Goal: Task Accomplishment & Management: Manage account settings

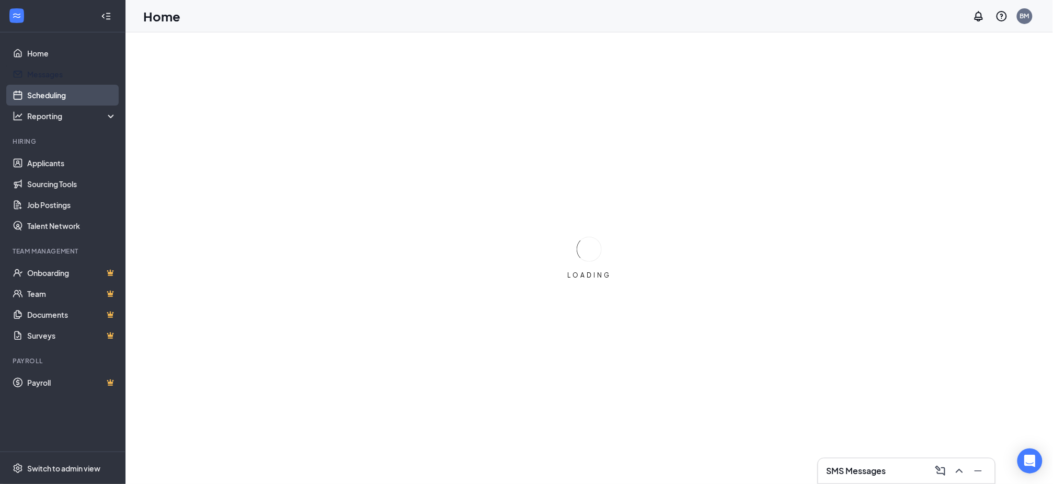
click at [48, 88] on link "Scheduling" at bounding box center [71, 95] width 89 height 21
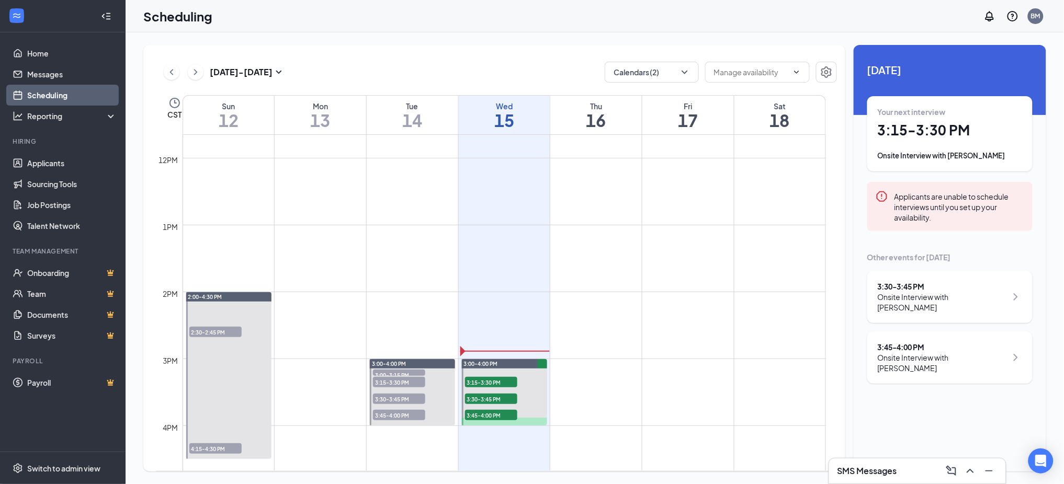
scroll to position [793, 0]
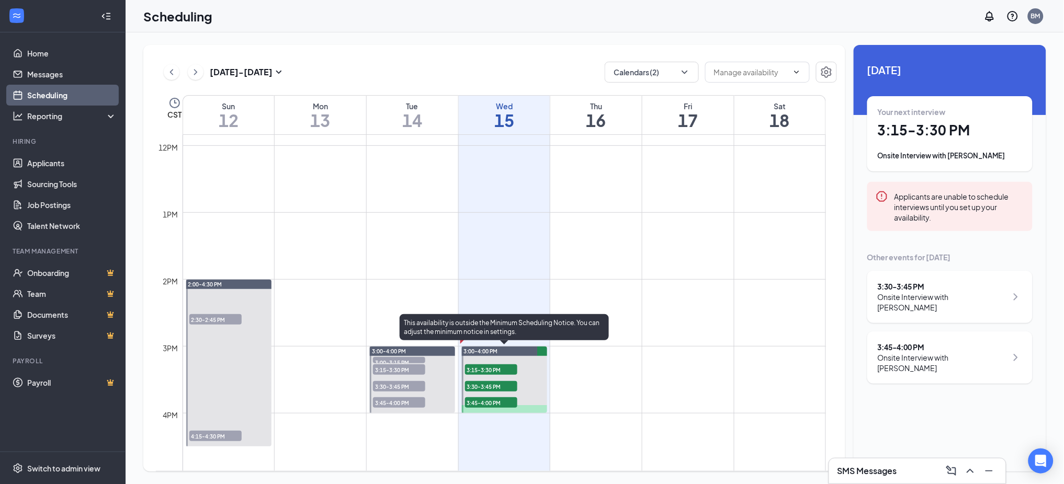
click at [483, 384] on span "3:30-3:45 PM" at bounding box center [491, 386] width 52 height 10
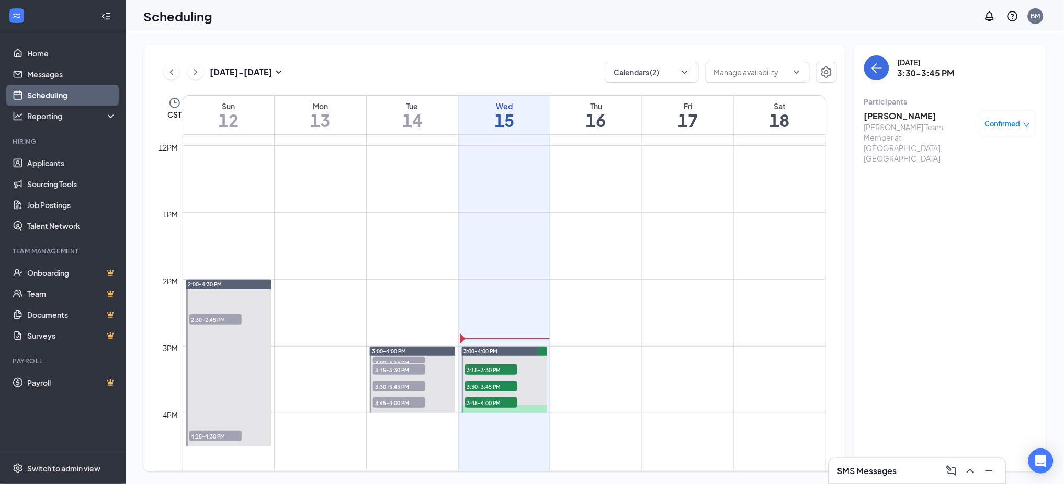
click at [892, 116] on h3 "[PERSON_NAME]" at bounding box center [919, 116] width 110 height 12
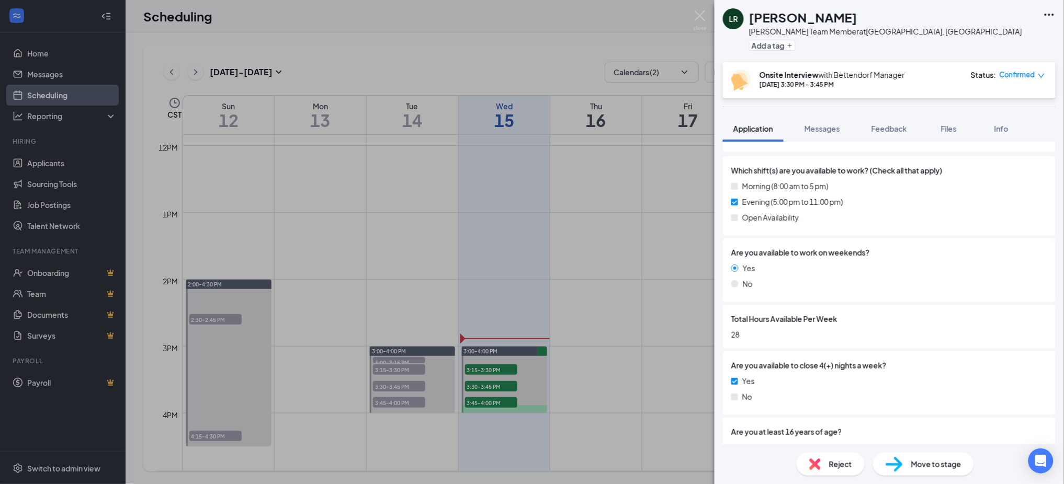
scroll to position [209, 0]
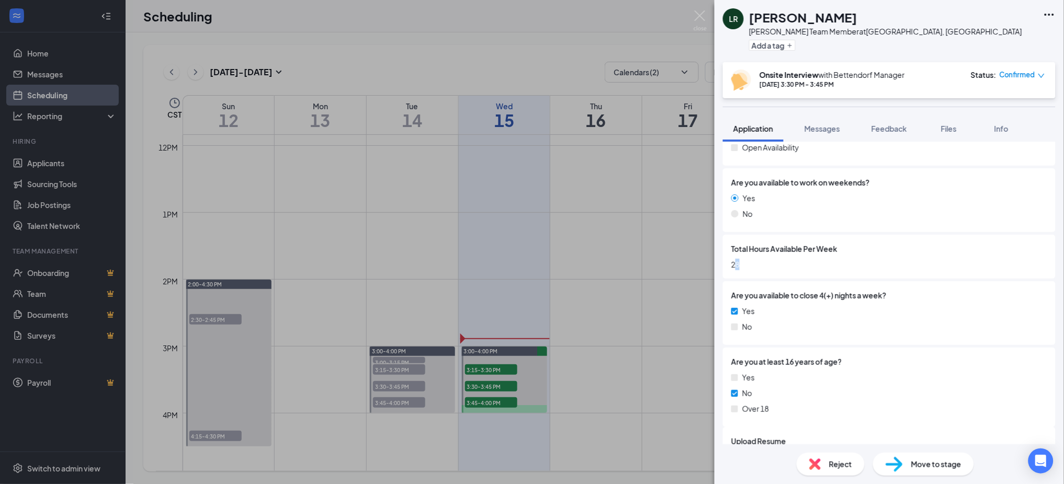
drag, startPoint x: 743, startPoint y: 263, endPoint x: 735, endPoint y: 265, distance: 8.3
click at [735, 265] on span "28" at bounding box center [889, 265] width 316 height 12
click at [795, 285] on div "Are you available to close 4(+) nights a week? Yes No" at bounding box center [889, 313] width 333 height 64
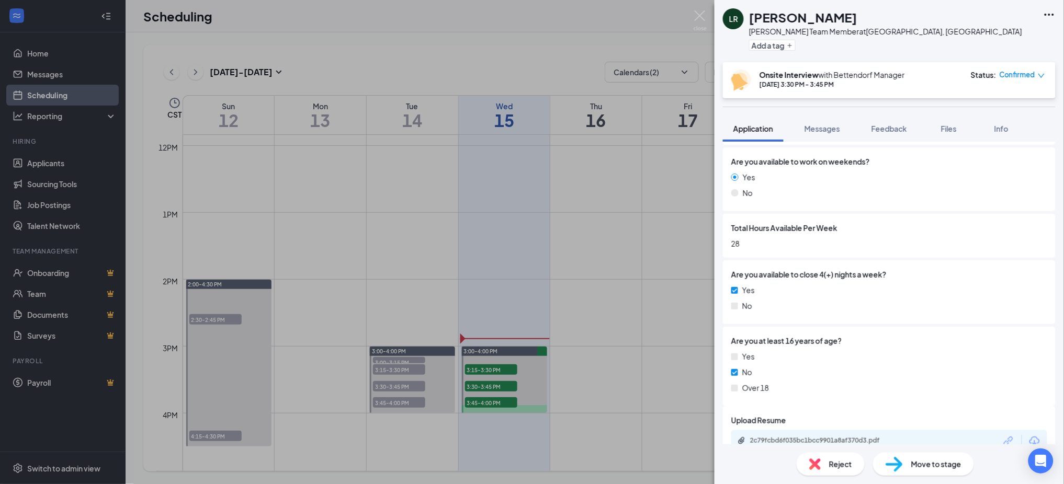
scroll to position [249, 0]
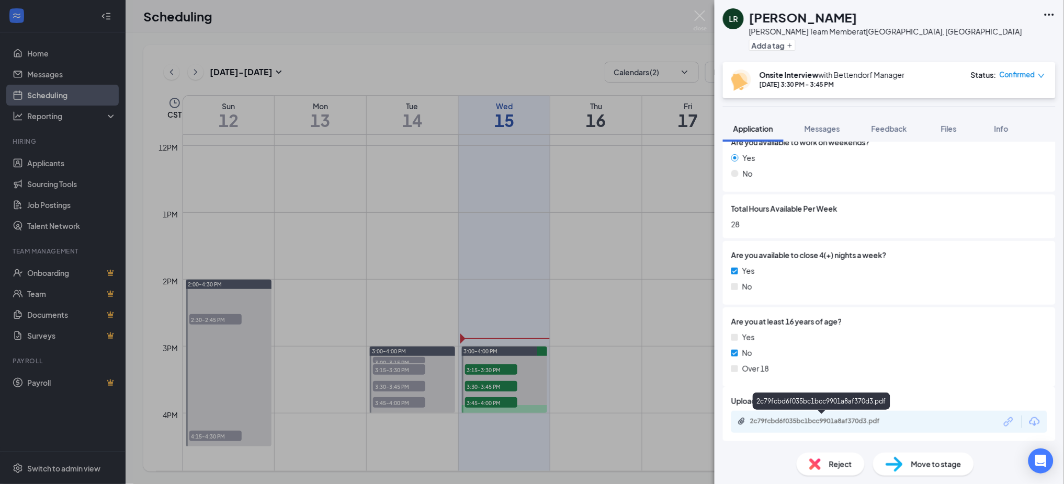
click at [783, 420] on div "2c79fcbd6f035bc1bcc9901a8af370d3.pdf" at bounding box center [823, 421] width 146 height 8
click at [830, 467] on span "Reject" at bounding box center [840, 465] width 23 height 12
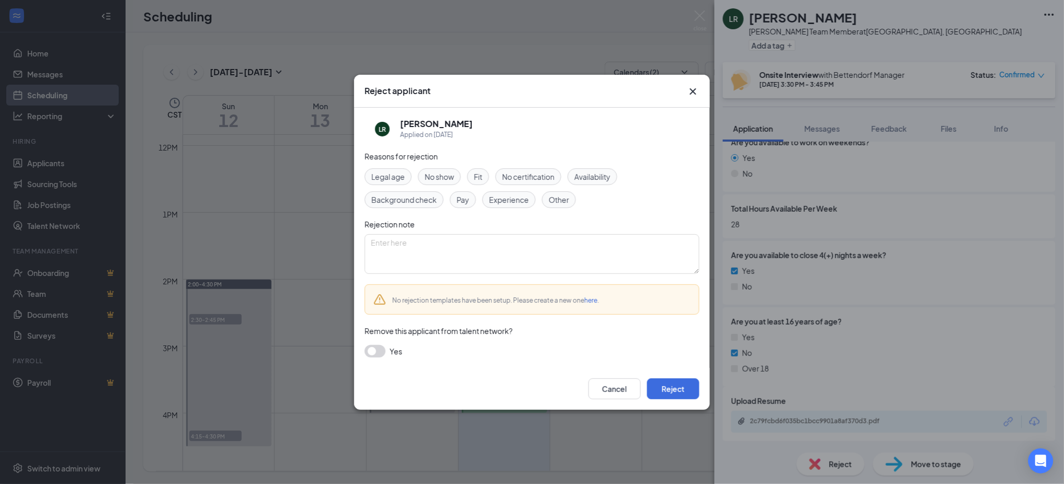
scroll to position [245, 0]
click at [397, 173] on span "Legal age" at bounding box center [387, 177] width 33 height 12
click at [472, 252] on textarea at bounding box center [531, 254] width 335 height 40
type textarea "Not looking for 15yr olds"
click at [674, 391] on button "Reject" at bounding box center [673, 389] width 52 height 21
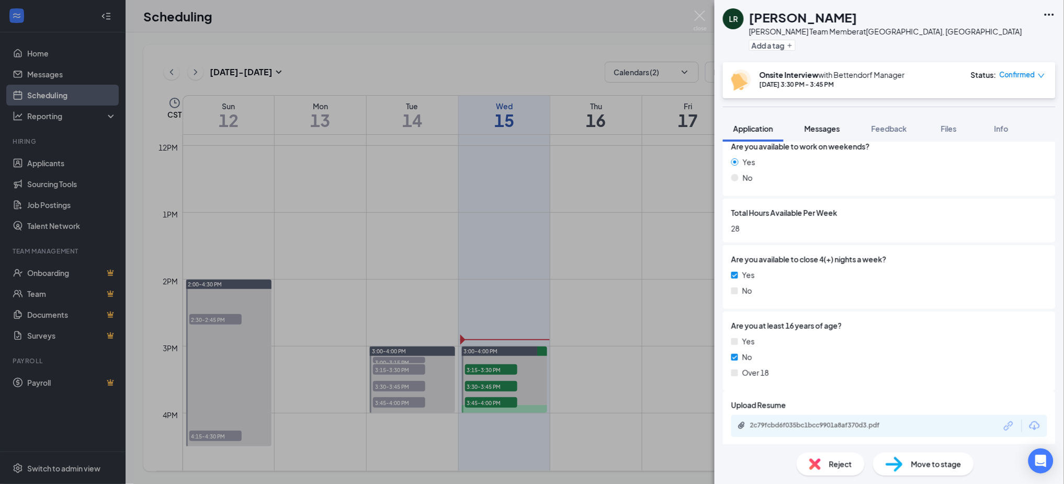
click at [814, 125] on span "Messages" at bounding box center [822, 128] width 36 height 9
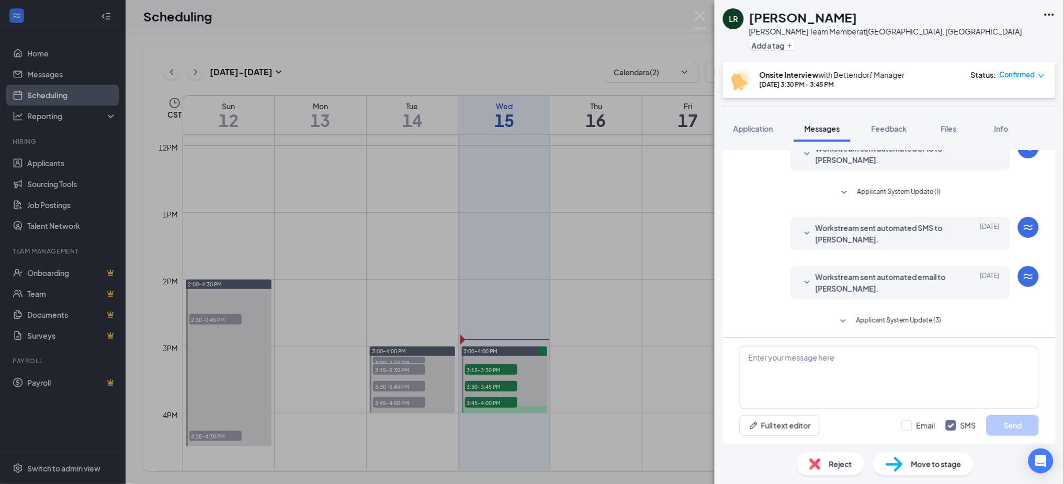
scroll to position [99, 0]
click at [820, 362] on textarea at bounding box center [888, 377] width 299 height 63
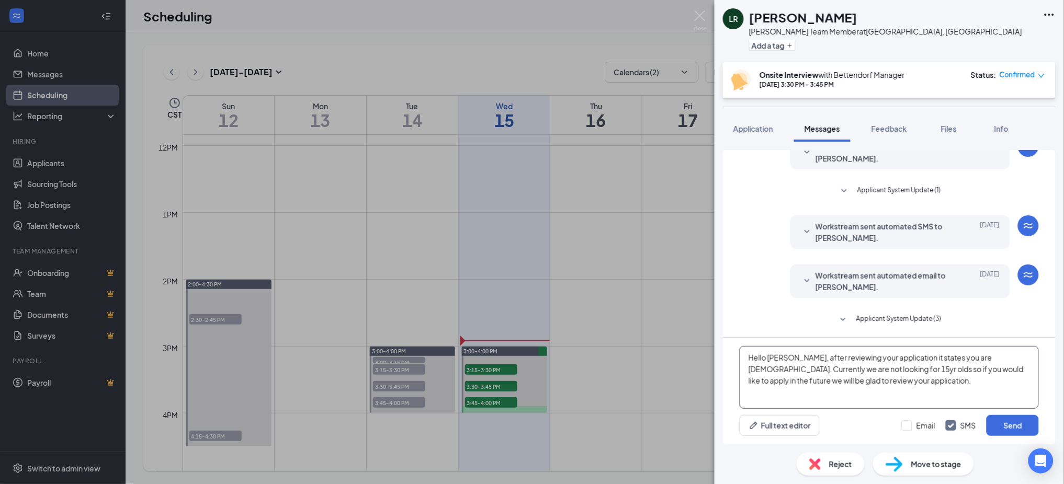
click at [920, 369] on textarea "Hello [PERSON_NAME], after reviewing your application it states you are [DEMOGR…" at bounding box center [888, 377] width 299 height 63
click at [868, 384] on textarea "Hello [PERSON_NAME], after reviewing your application it states you are [DEMOGR…" at bounding box center [888, 377] width 299 height 63
type textarea "Hello [PERSON_NAME], after reviewing your application it states you are [DEMOGR…"
click at [1002, 424] on button "Send" at bounding box center [1012, 425] width 52 height 21
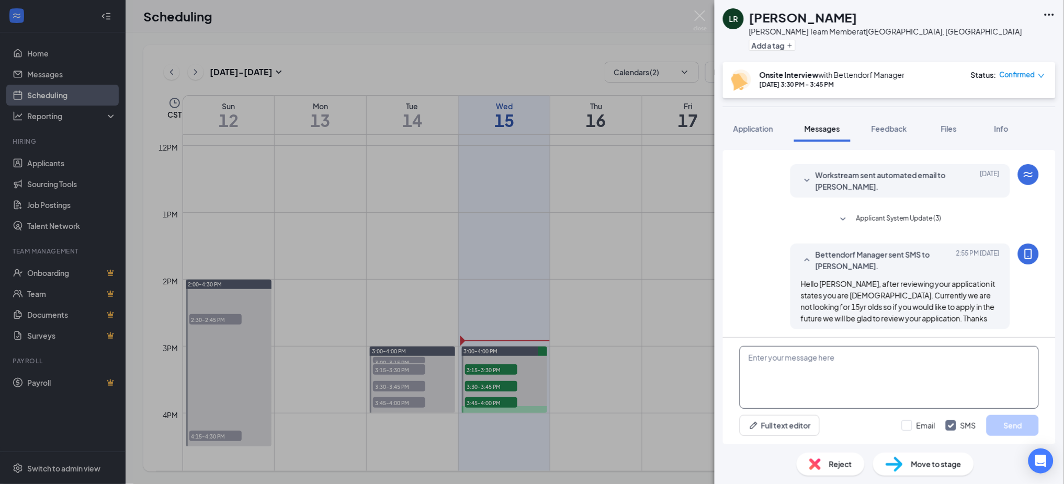
scroll to position [200, 0]
click at [680, 293] on div "LR [PERSON_NAME] Team Member at [GEOGRAPHIC_DATA], [GEOGRAPHIC_DATA] Add a tag …" at bounding box center [532, 242] width 1064 height 484
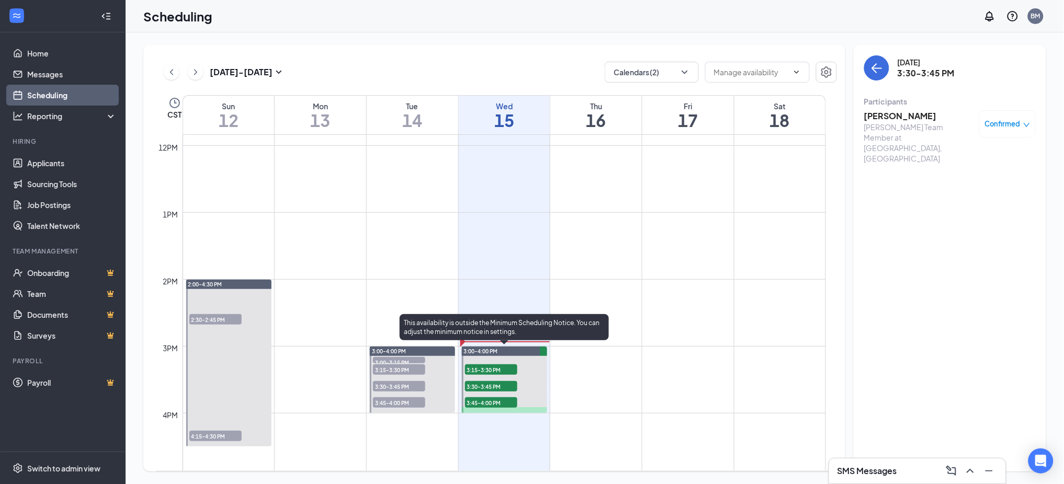
click at [508, 384] on span "3:30-3:45 PM" at bounding box center [491, 386] width 52 height 10
click at [506, 397] on span "3:45-4:00 PM" at bounding box center [491, 402] width 52 height 10
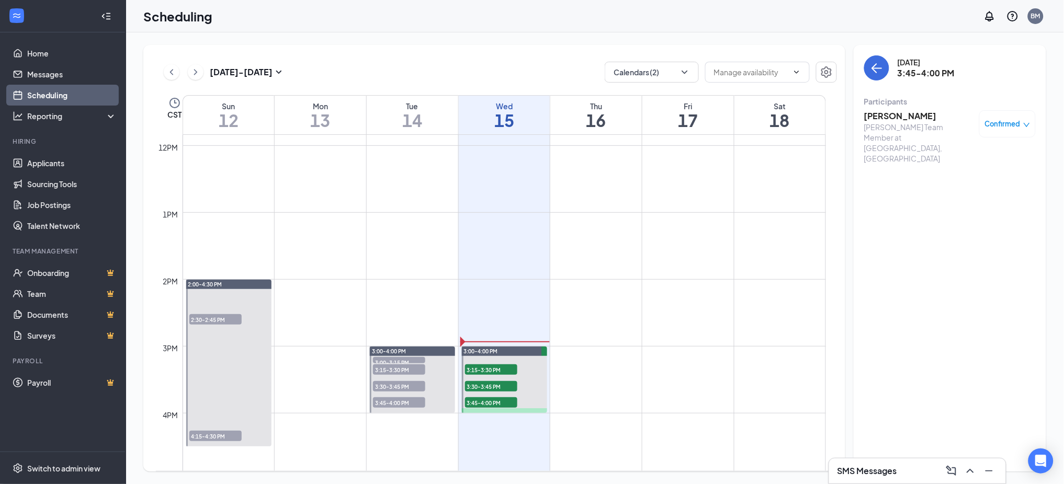
click at [535, 317] on td at bounding box center [503, 321] width 643 height 17
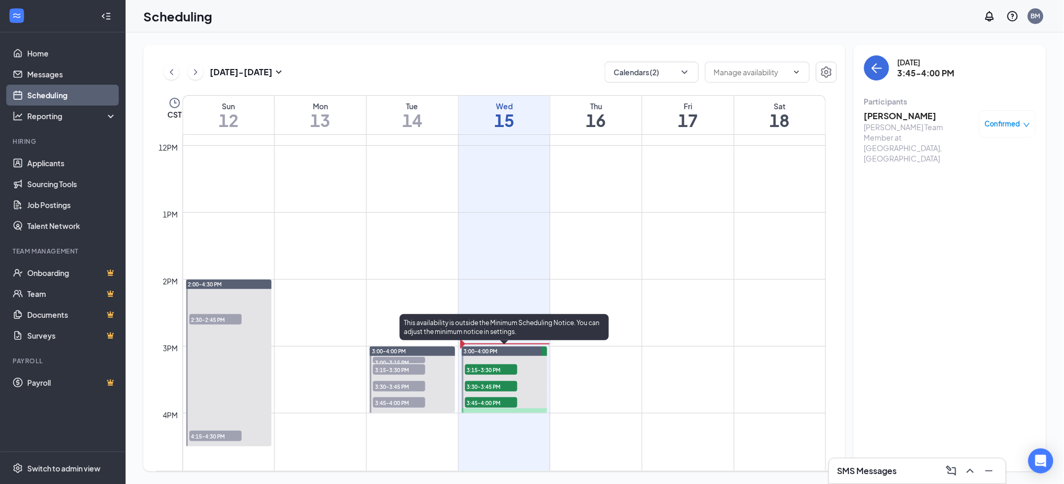
click at [499, 385] on span "3:30-3:45 PM" at bounding box center [491, 386] width 52 height 10
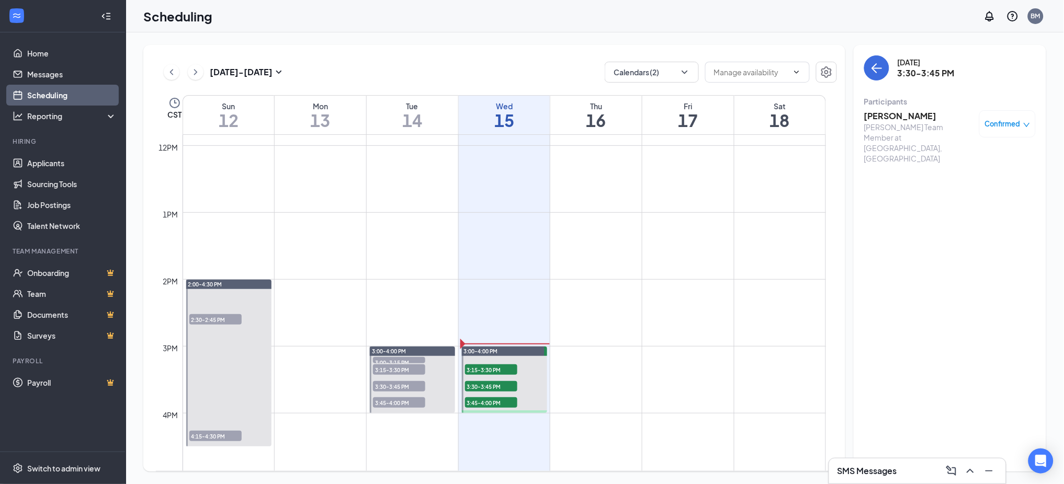
click at [607, 376] on td at bounding box center [503, 371] width 643 height 17
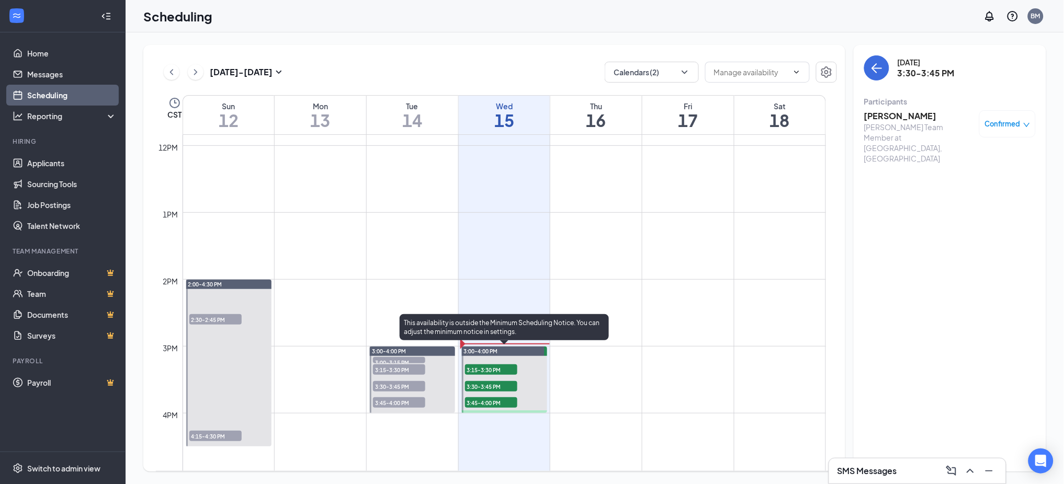
click at [483, 385] on span "3:30-3:45 PM" at bounding box center [491, 386] width 52 height 10
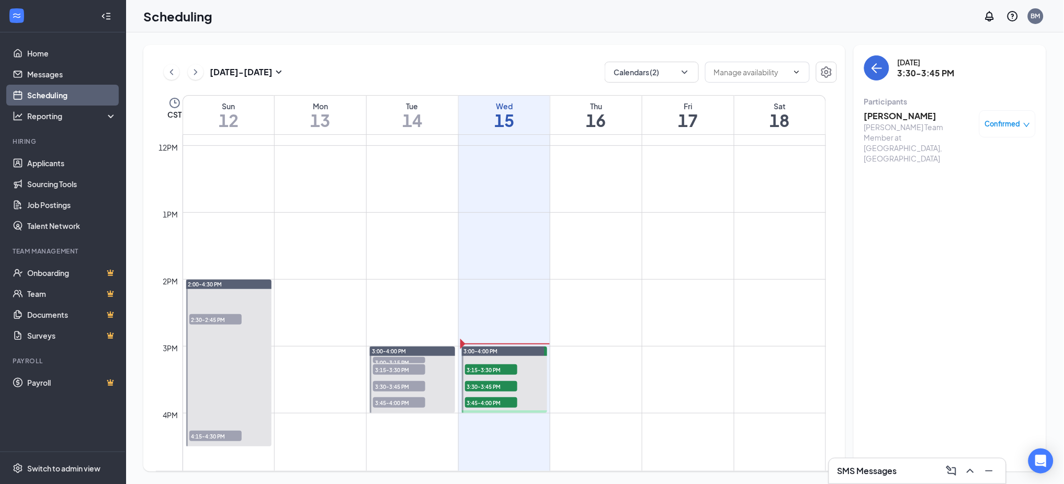
click at [516, 202] on td at bounding box center [503, 204] width 643 height 17
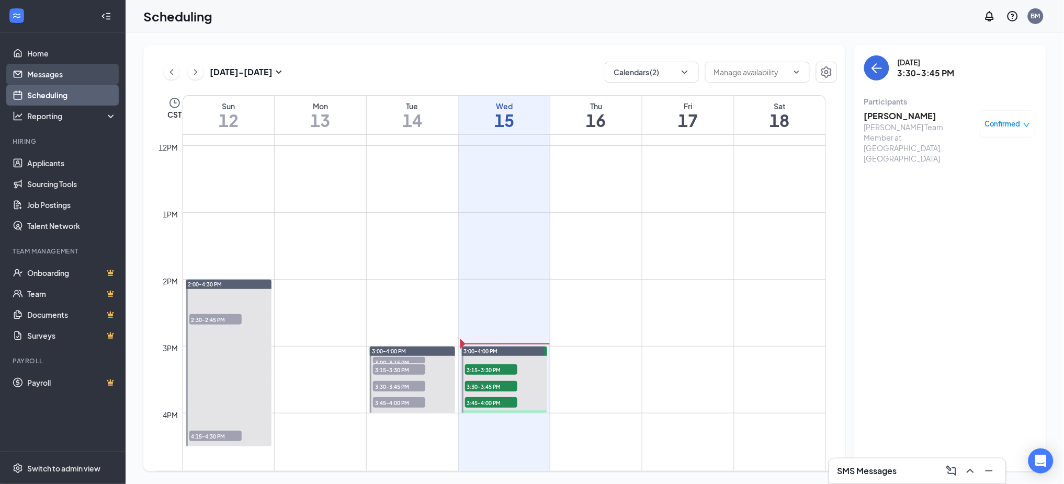
click at [59, 76] on link "Messages" at bounding box center [71, 74] width 89 height 21
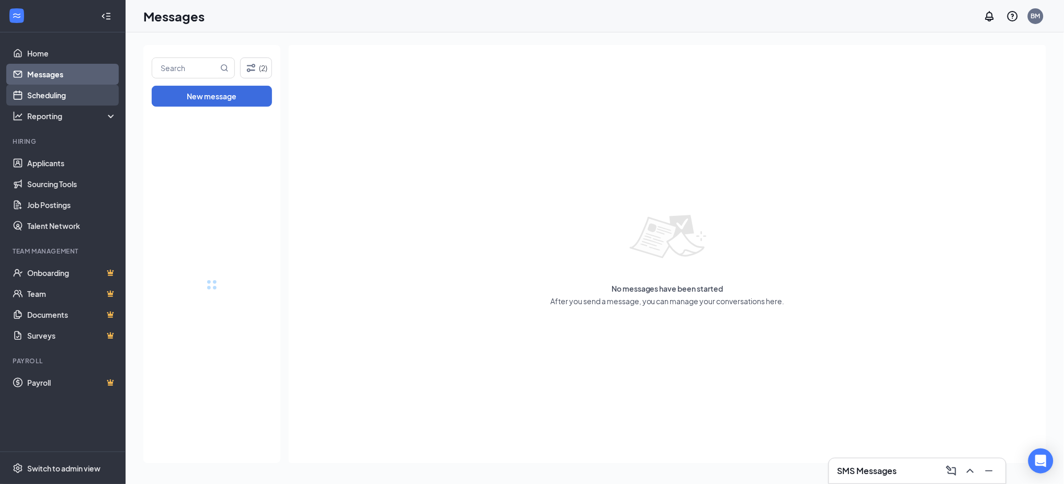
click at [46, 97] on link "Scheduling" at bounding box center [71, 95] width 89 height 21
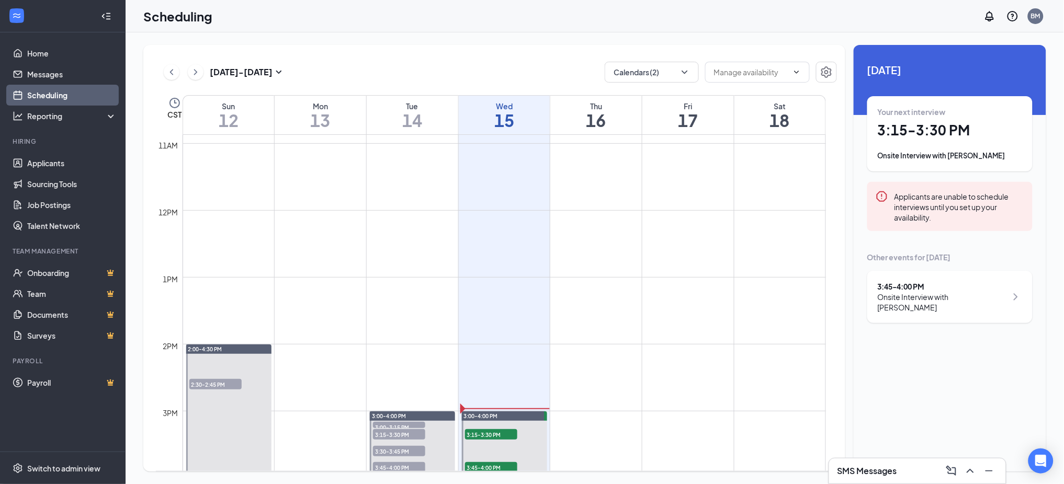
scroll to position [862, 0]
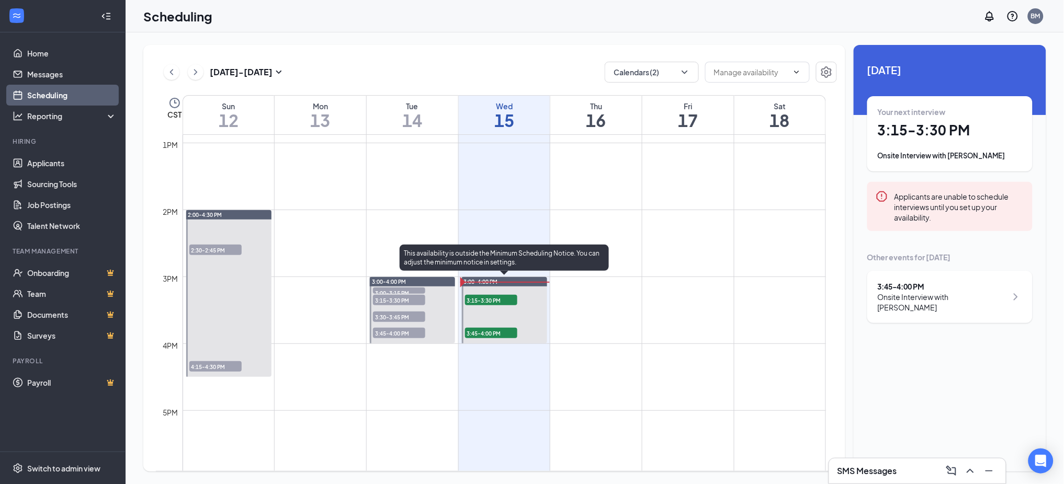
click at [494, 298] on span "3:15-3:30 PM" at bounding box center [491, 300] width 52 height 10
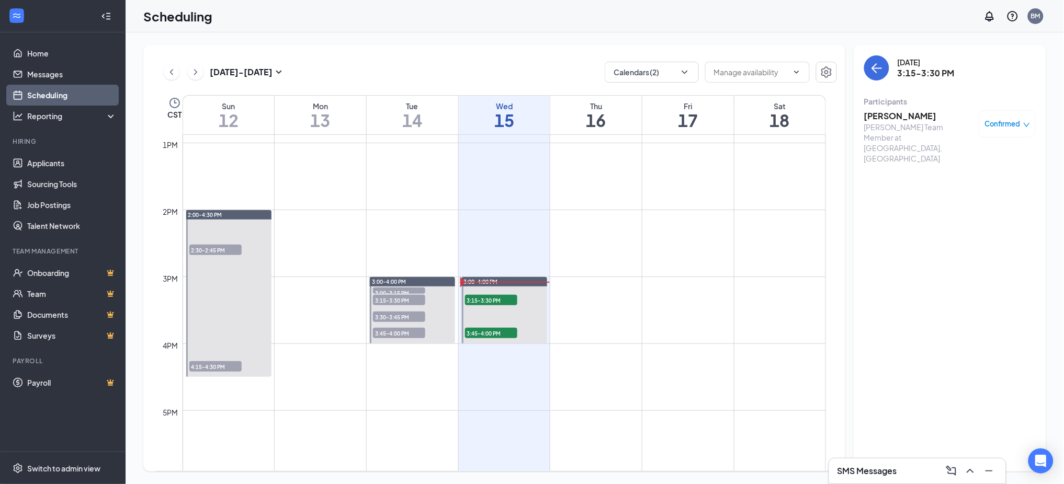
click at [886, 117] on h3 "[PERSON_NAME]" at bounding box center [919, 116] width 110 height 12
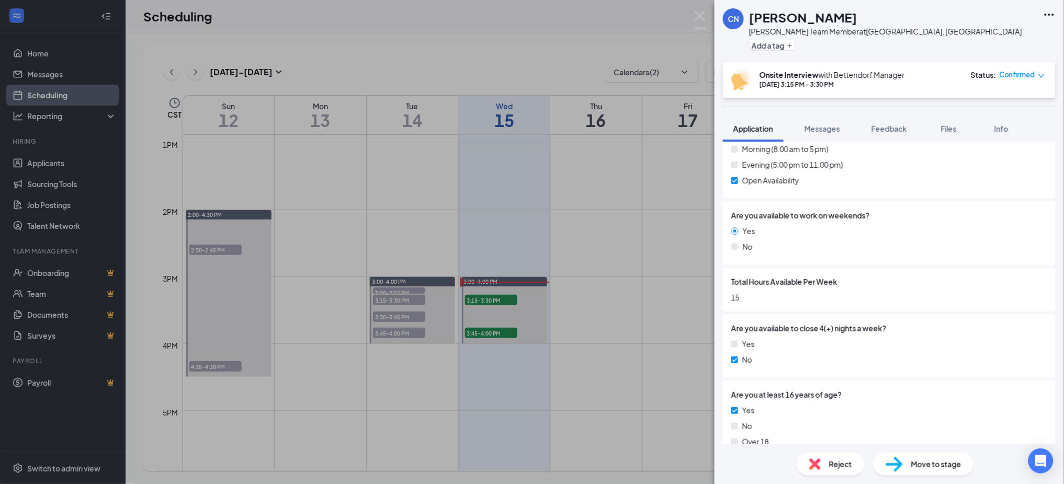
scroll to position [209, 0]
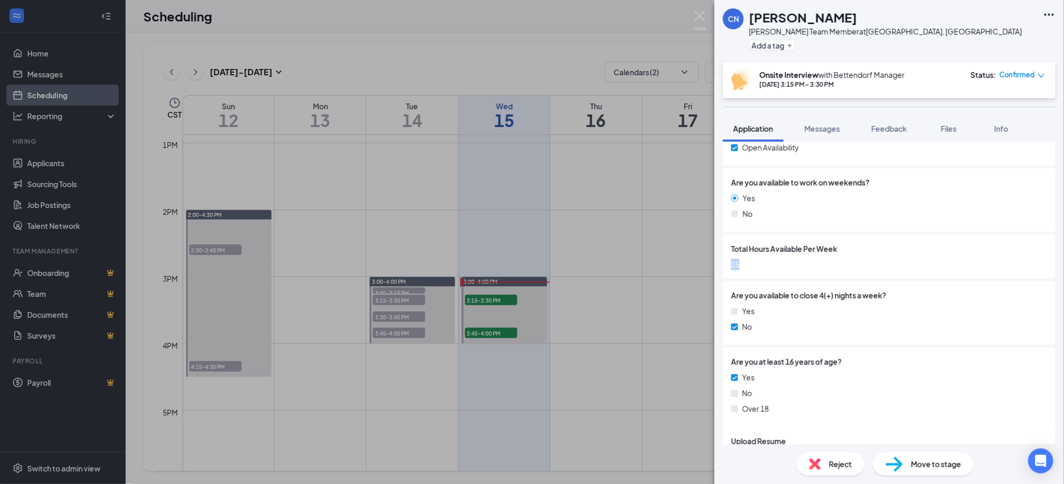
drag, startPoint x: 745, startPoint y: 264, endPoint x: 732, endPoint y: 265, distance: 12.6
click at [732, 265] on span "15" at bounding box center [889, 265] width 316 height 12
click at [745, 268] on span "15" at bounding box center [889, 265] width 316 height 12
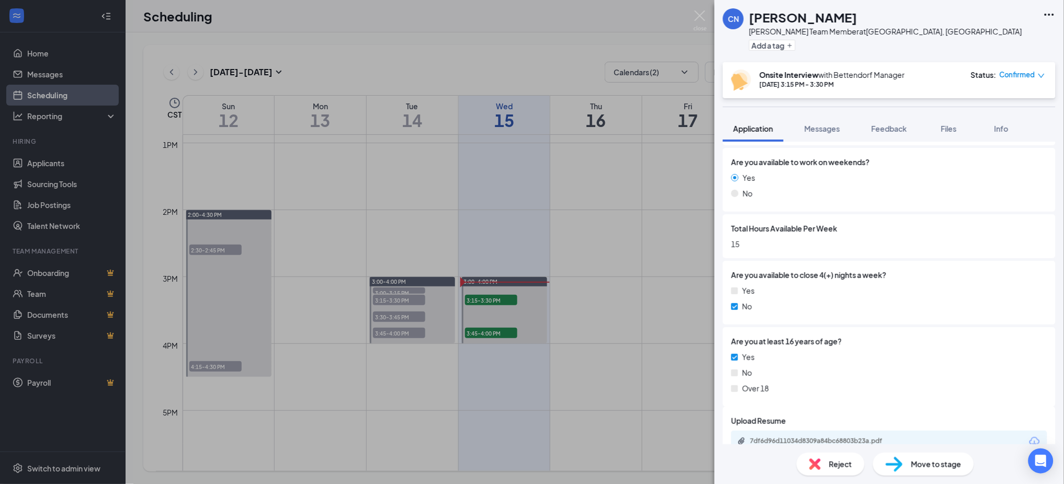
scroll to position [249, 0]
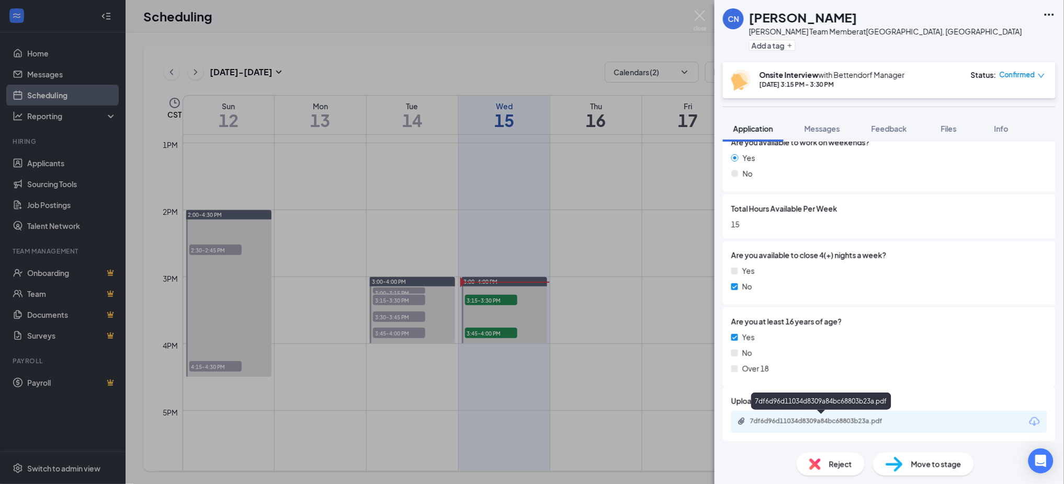
click at [805, 420] on div "7df6d96d11034d8309a84bc68803b23a.pdf" at bounding box center [823, 421] width 146 height 8
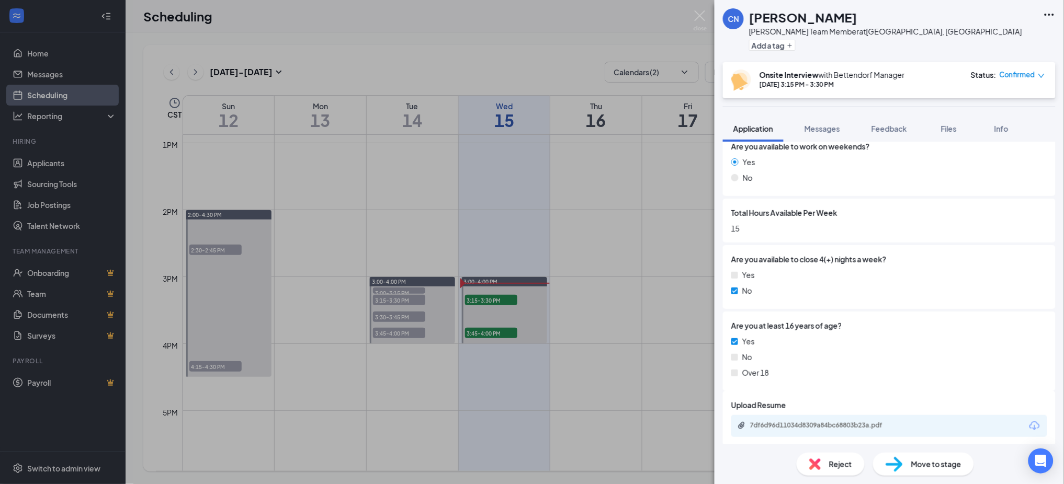
click at [541, 143] on div "CN [PERSON_NAME] Team Member at [GEOGRAPHIC_DATA], [GEOGRAPHIC_DATA] Add a tag …" at bounding box center [532, 242] width 1064 height 484
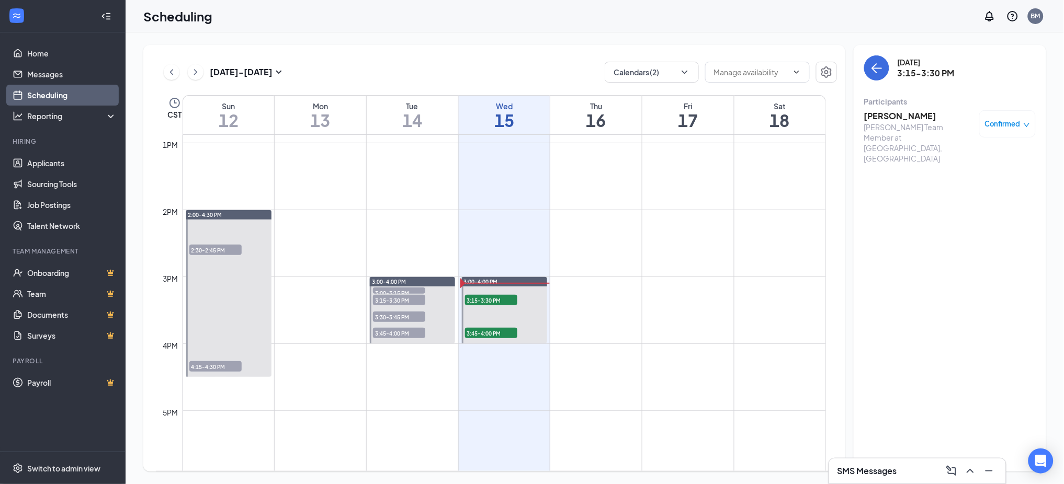
click at [396, 289] on span "3:00-3:15 PM" at bounding box center [399, 293] width 52 height 10
click at [402, 295] on span "3:15-3:30 PM" at bounding box center [399, 300] width 52 height 10
click at [397, 315] on span "3:30-3:45 PM" at bounding box center [399, 317] width 52 height 10
click at [397, 330] on span "3:45-4:00 PM" at bounding box center [399, 333] width 52 height 10
click at [618, 292] on td at bounding box center [503, 285] width 643 height 17
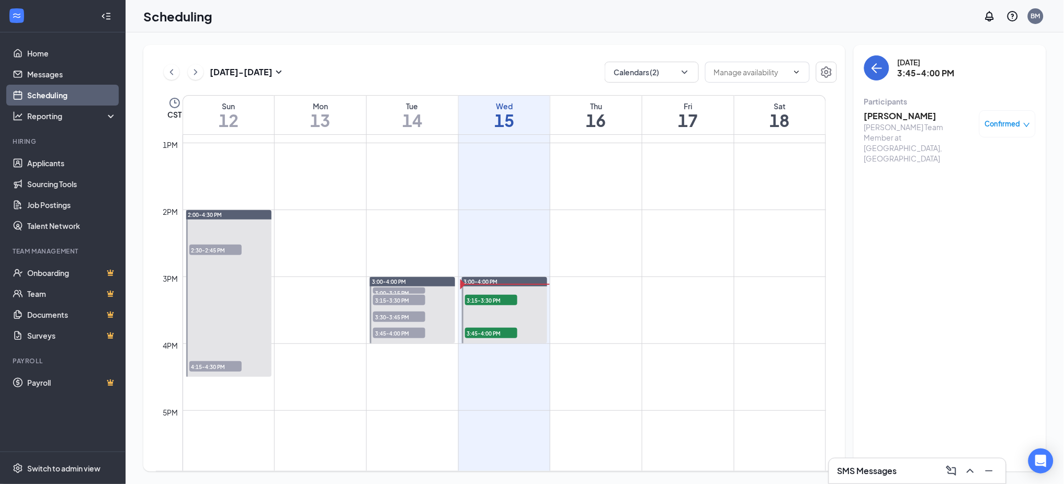
click at [891, 122] on div "[PERSON_NAME] Team Member at [GEOGRAPHIC_DATA], [GEOGRAPHIC_DATA]" at bounding box center [919, 143] width 110 height 42
click at [891, 118] on h3 "[PERSON_NAME]" at bounding box center [919, 116] width 110 height 12
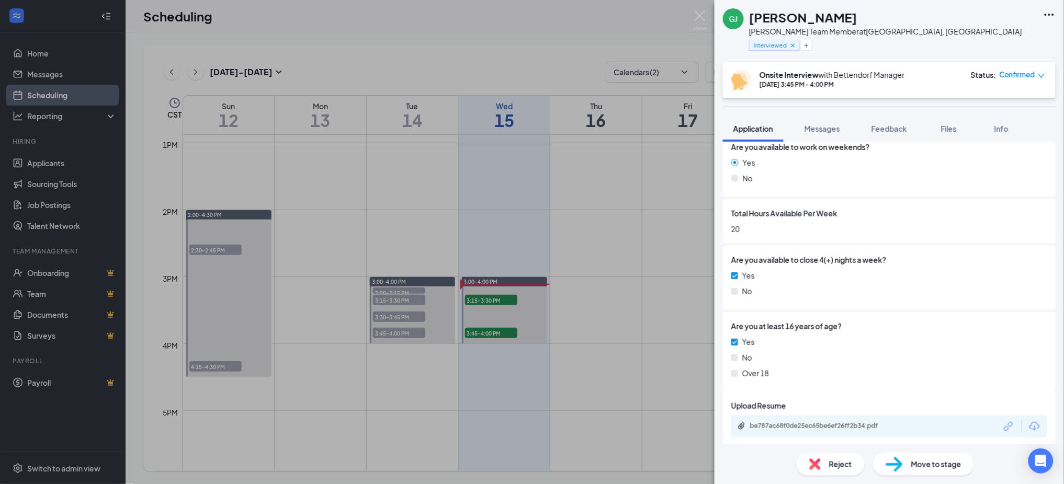
scroll to position [249, 0]
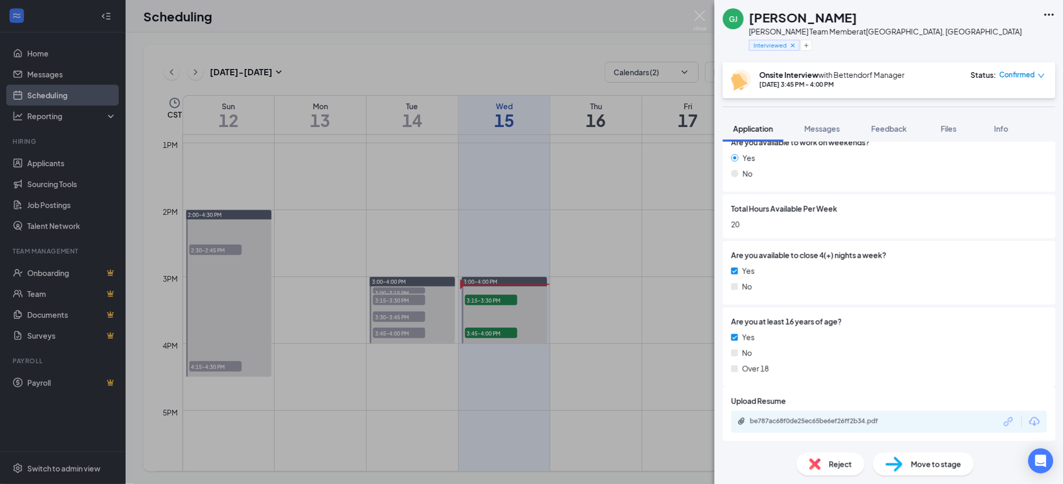
click at [783, 417] on div "be787ac68f0de25ec65be6ef26ff2b34.pdf" at bounding box center [823, 421] width 146 height 8
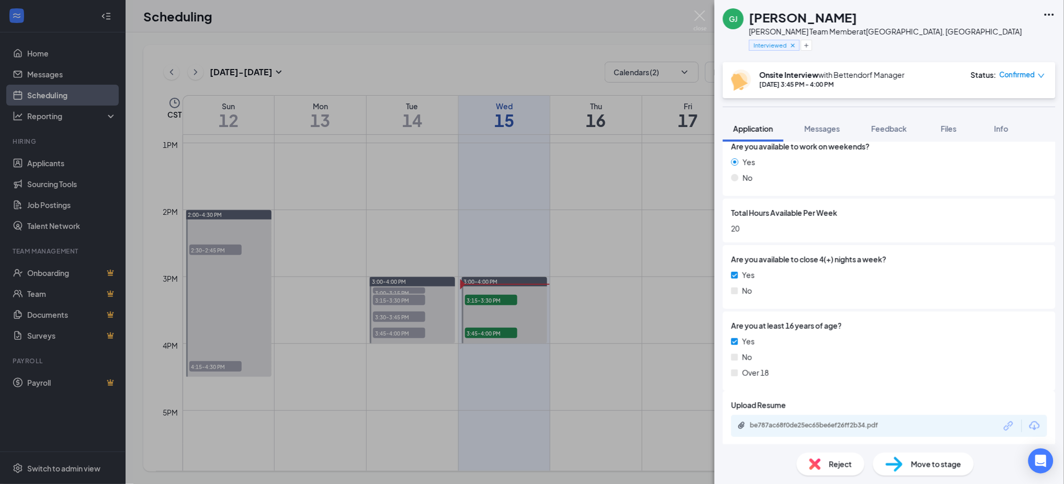
click at [640, 235] on div "[PERSON_NAME] [PERSON_NAME] Team Member at [GEOGRAPHIC_DATA], [GEOGRAPHIC_DATA]…" at bounding box center [532, 242] width 1064 height 484
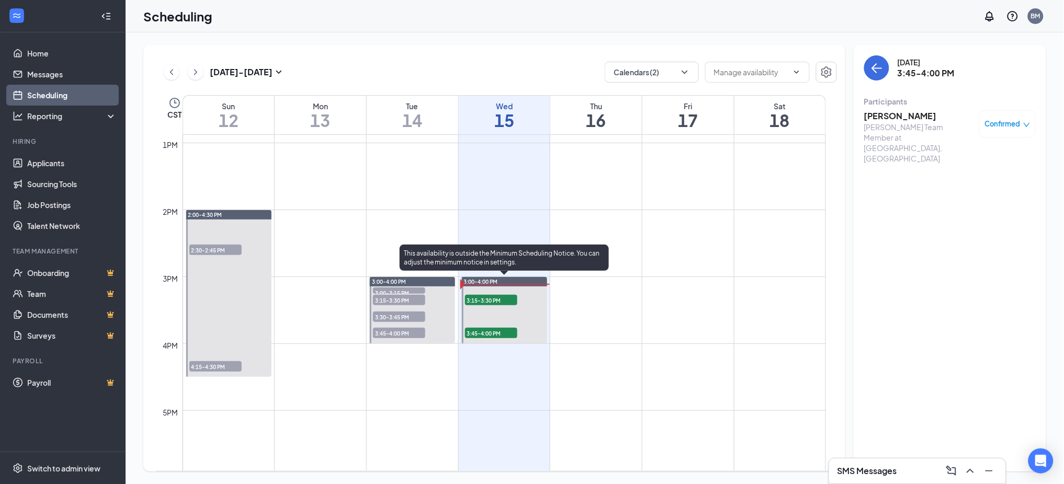
click at [482, 335] on span "3:45-4:00 PM" at bounding box center [491, 333] width 52 height 10
click at [492, 301] on span "3:15-3:30 PM" at bounding box center [491, 300] width 52 height 10
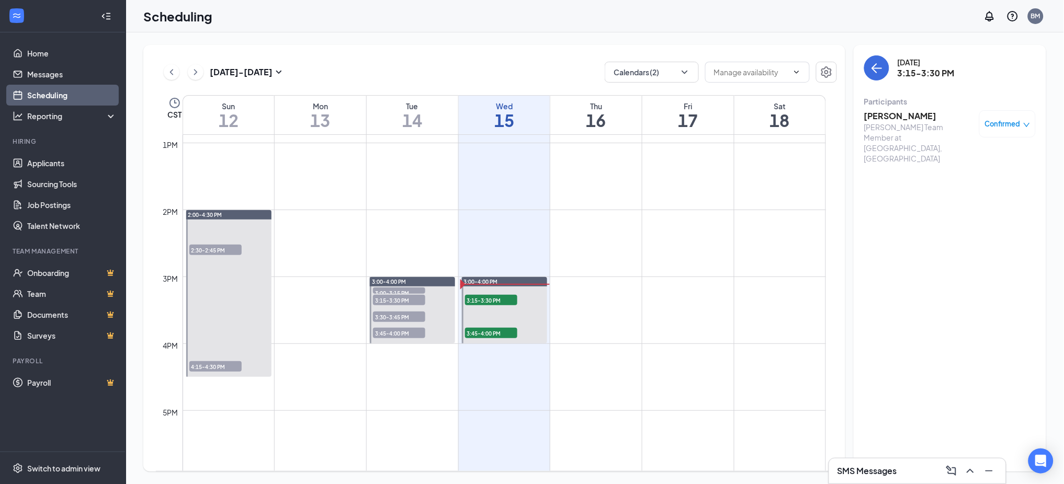
click at [911, 118] on h3 "[PERSON_NAME]" at bounding box center [919, 116] width 110 height 12
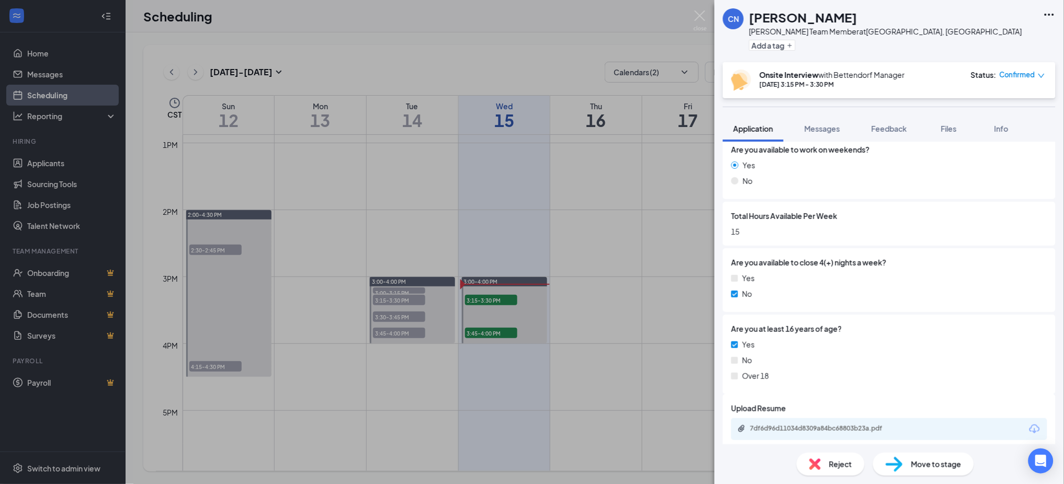
scroll to position [249, 0]
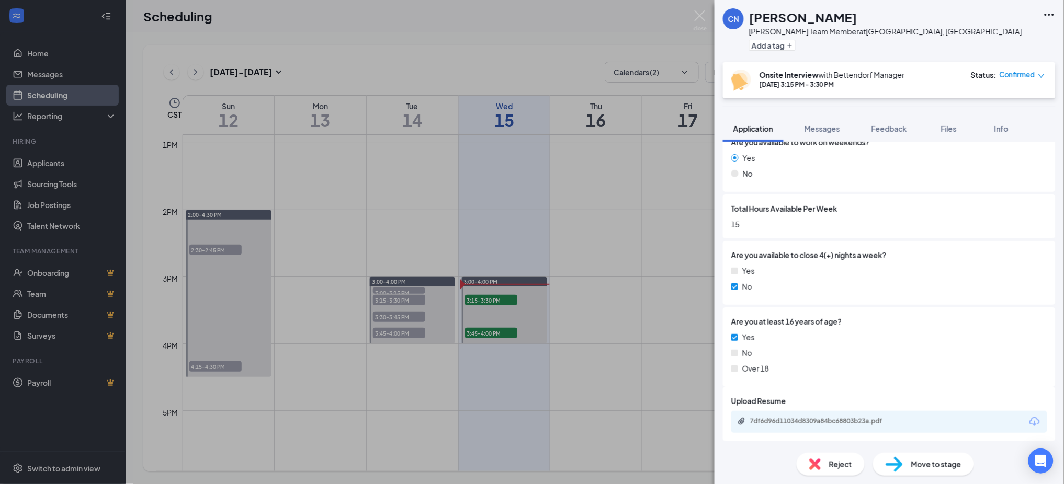
click at [772, 417] on div "7df6d96d11034d8309a84bc68803b23a.pdf" at bounding box center [823, 421] width 146 height 8
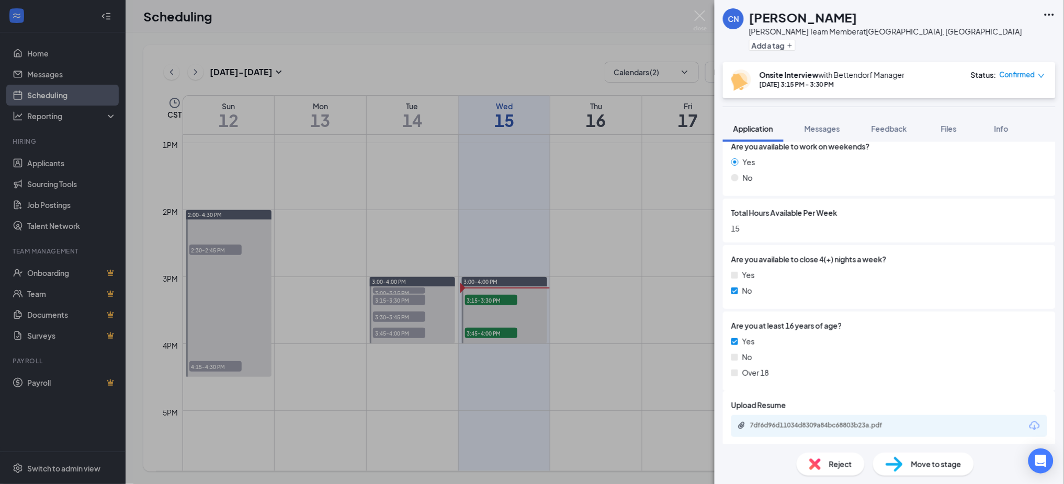
click at [581, 238] on div "CN [PERSON_NAME] Team Member at [GEOGRAPHIC_DATA], [GEOGRAPHIC_DATA] Add a tag …" at bounding box center [532, 242] width 1064 height 484
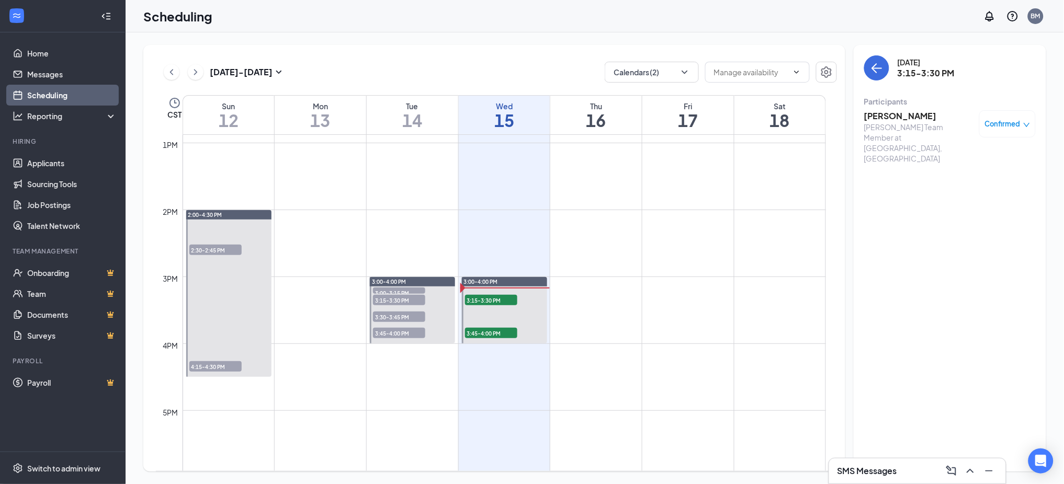
click at [880, 475] on h3 "SMS Messages" at bounding box center [867, 471] width 60 height 12
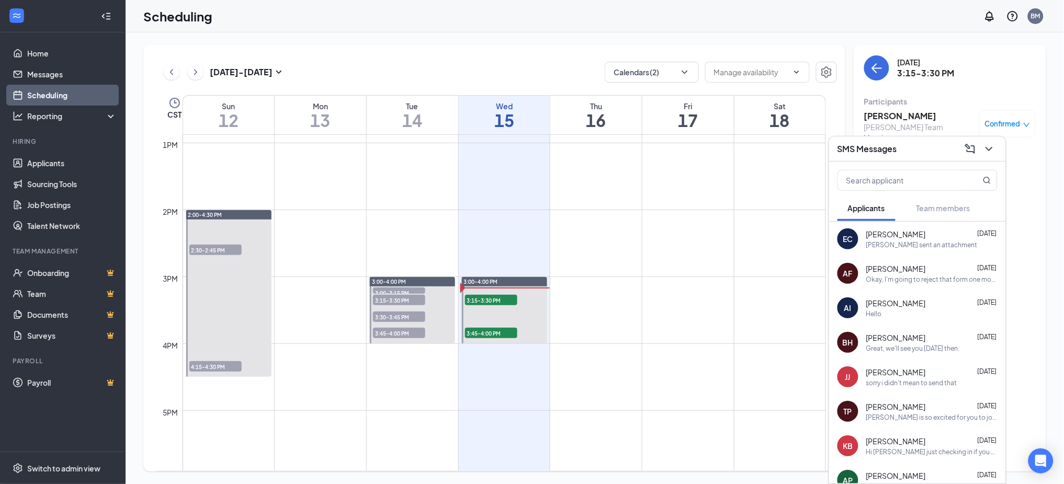
click at [903, 149] on div "SMS Messages" at bounding box center [917, 149] width 160 height 16
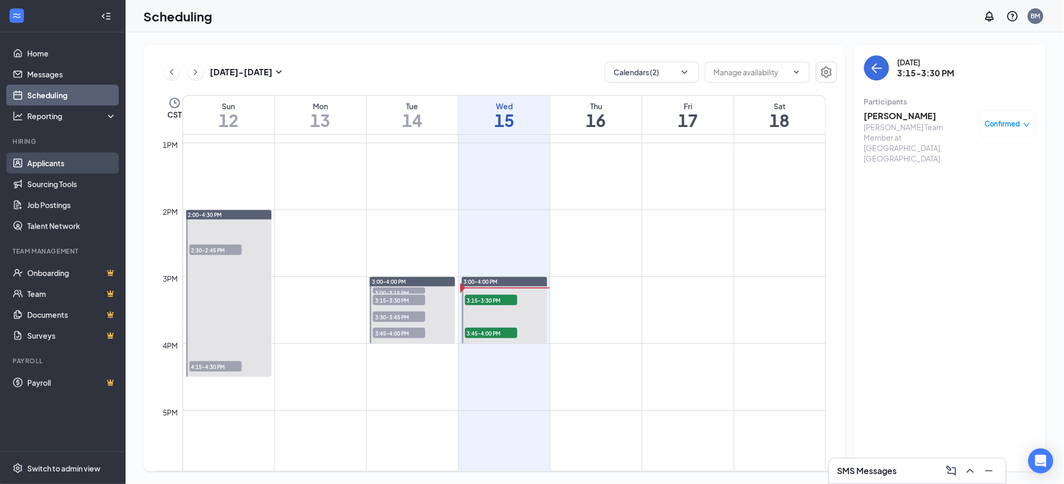
click at [56, 157] on link "Applicants" at bounding box center [71, 163] width 89 height 21
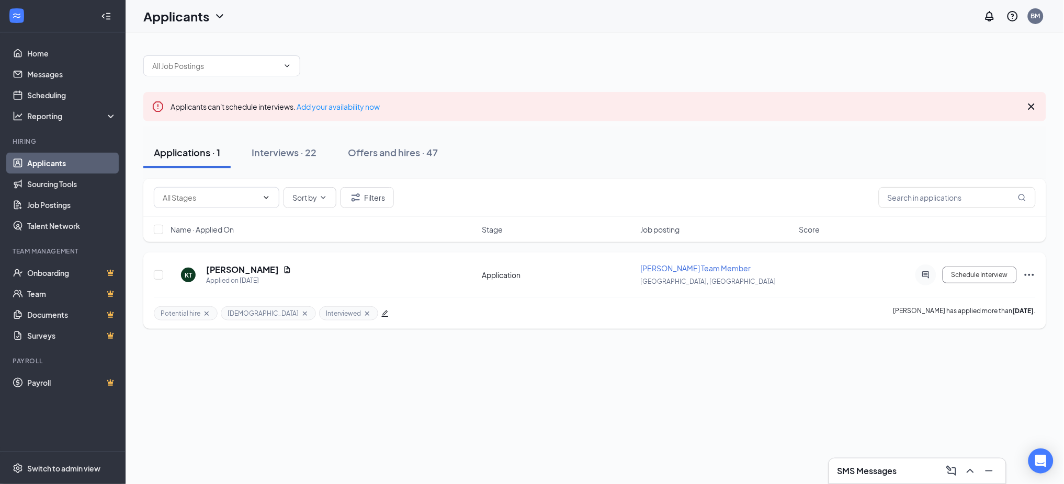
click at [1028, 272] on icon "Ellipses" at bounding box center [1029, 275] width 13 height 13
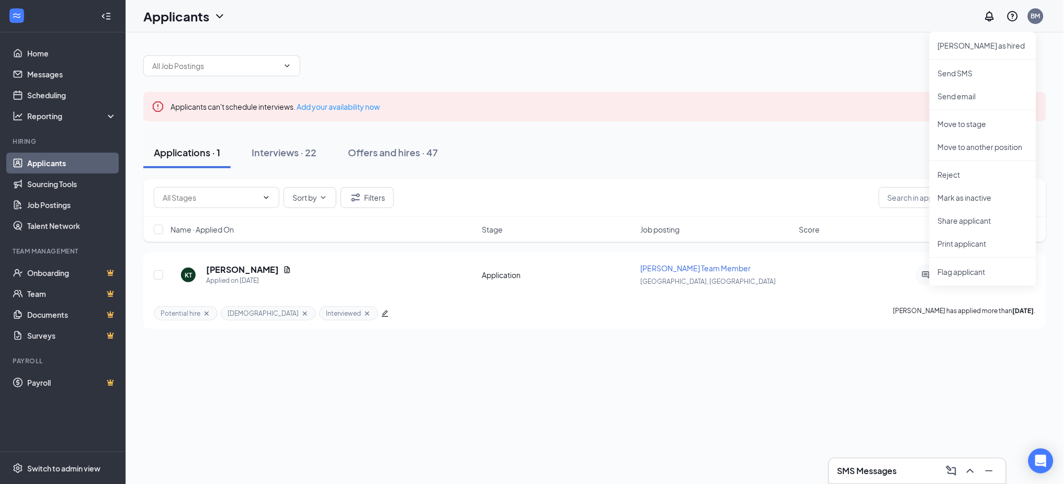
click at [843, 353] on div "Applicants can't schedule interviews. Add your availability now Applications · …" at bounding box center [594, 258] width 938 height 452
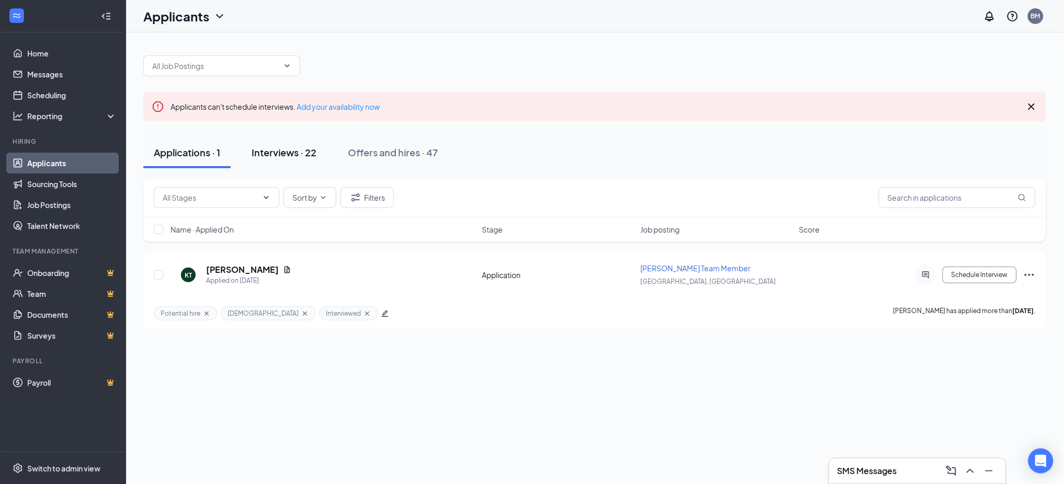
click at [281, 155] on div "Interviews · 22" at bounding box center [284, 152] width 65 height 13
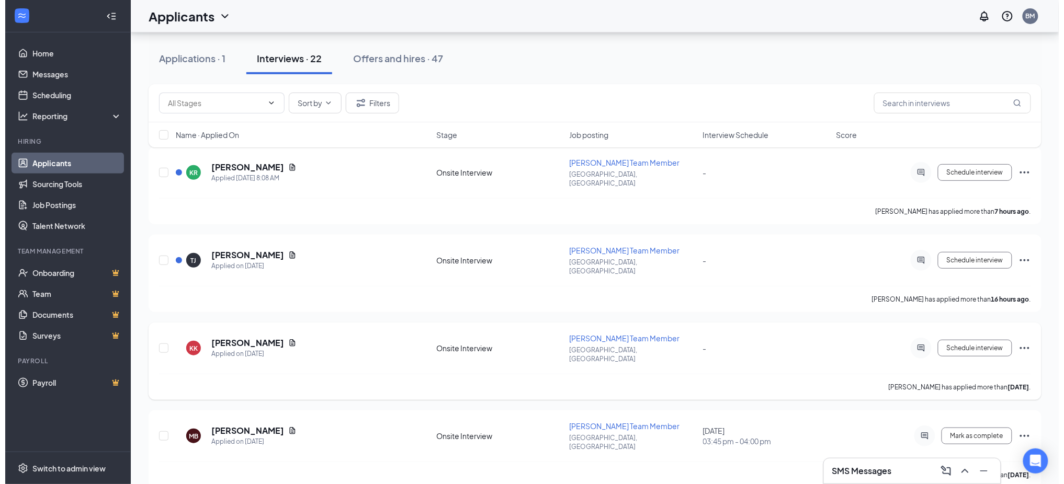
scroll to position [139, 0]
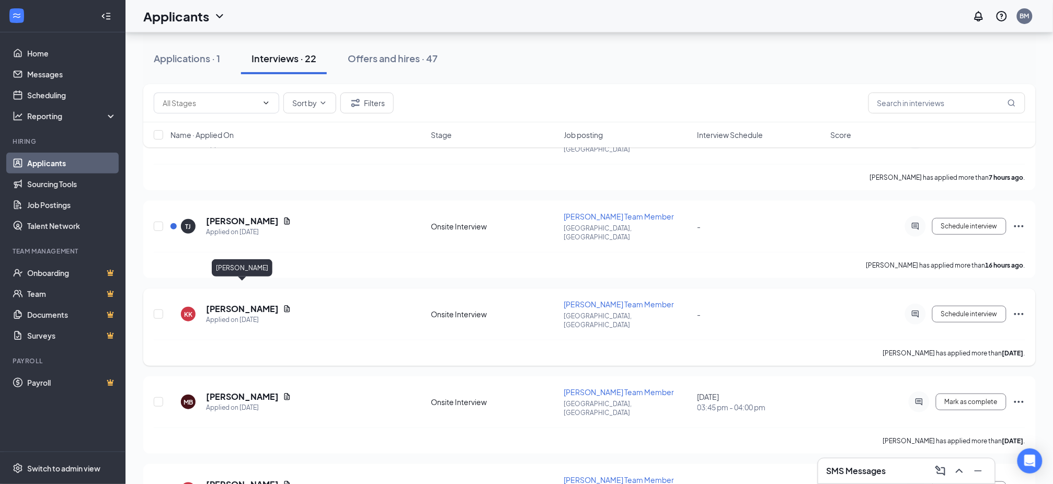
click at [250, 303] on h5 "[PERSON_NAME]" at bounding box center [242, 309] width 73 height 12
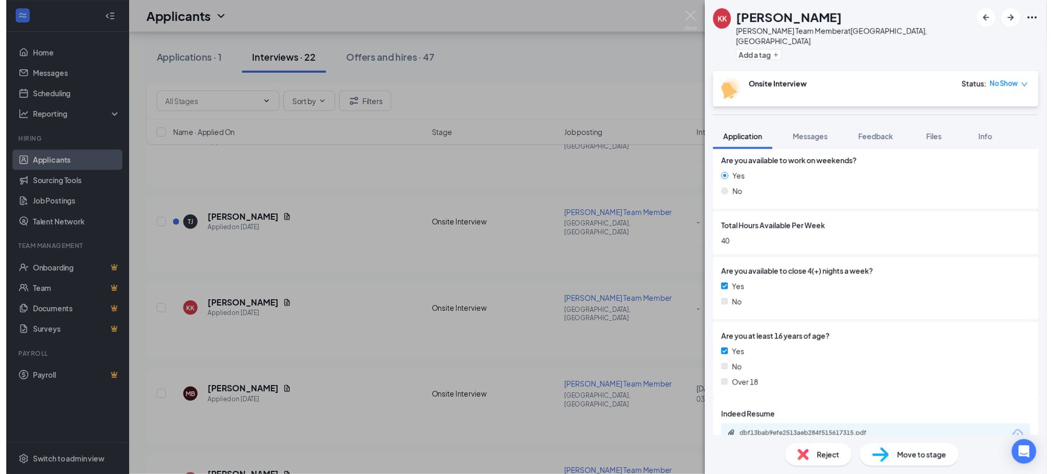
scroll to position [245, 0]
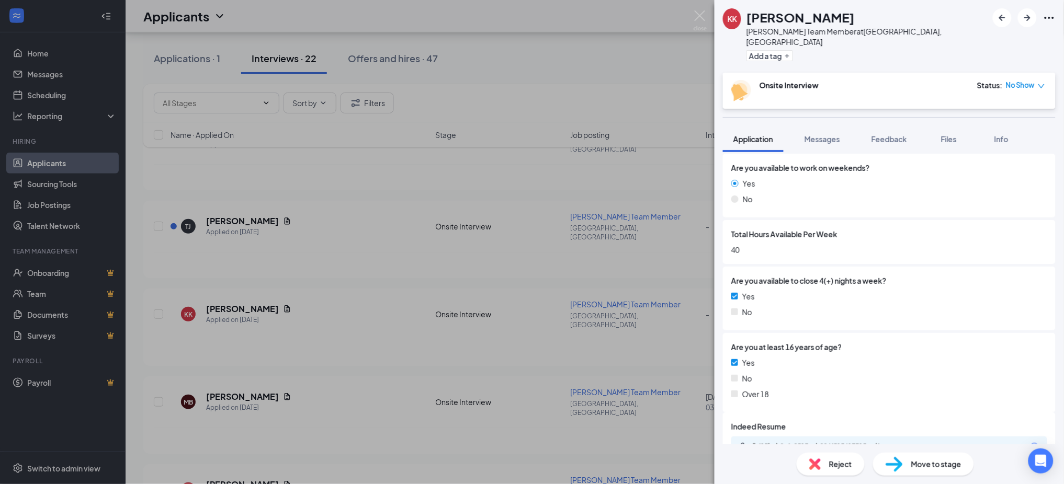
click at [313, 157] on div "KK [PERSON_NAME] Team Member at [GEOGRAPHIC_DATA], [GEOGRAPHIC_DATA] Add a tag …" at bounding box center [532, 242] width 1064 height 484
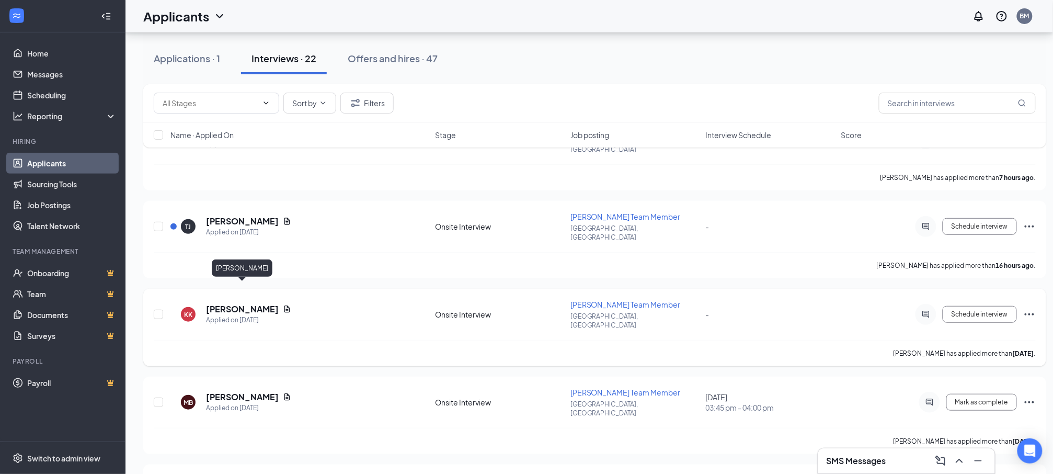
click at [257, 303] on h5 "[PERSON_NAME]" at bounding box center [242, 309] width 73 height 12
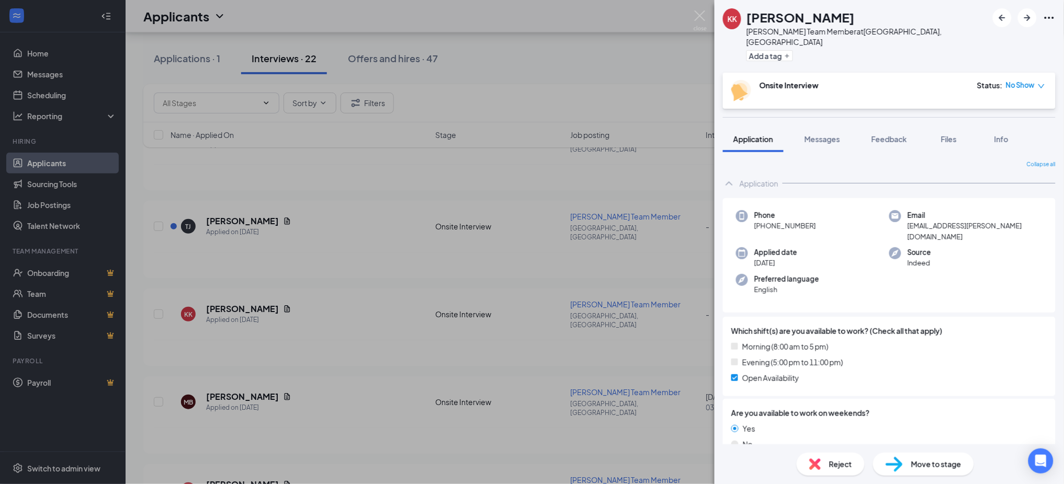
click at [828, 461] on div "Reject" at bounding box center [830, 464] width 68 height 23
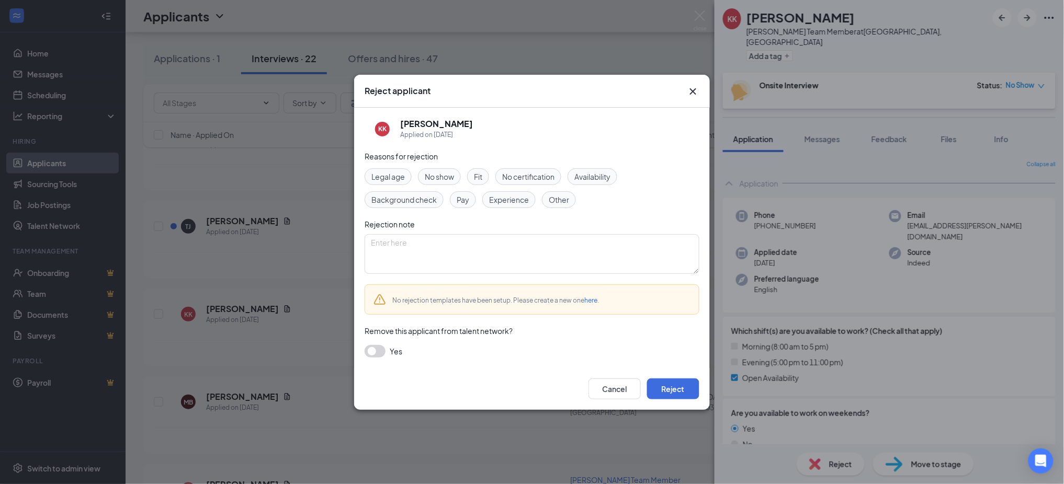
click at [696, 89] on icon "Cross" at bounding box center [693, 91] width 13 height 13
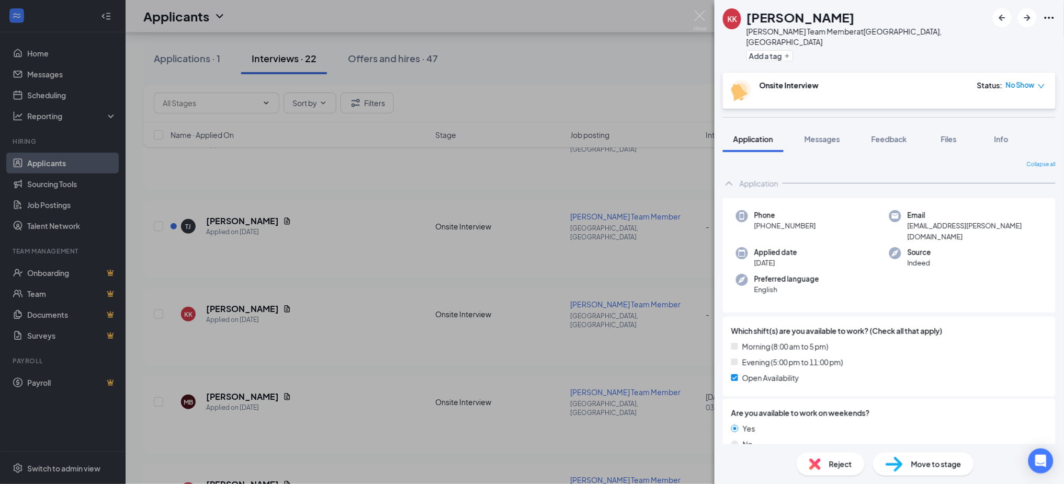
click at [1040, 83] on icon "down" at bounding box center [1040, 86] width 7 height 7
click at [885, 80] on div "Onsite Interview Status : No Show" at bounding box center [888, 90] width 314 height 21
click at [584, 128] on div "KK [PERSON_NAME] Team Member at [GEOGRAPHIC_DATA], [GEOGRAPHIC_DATA] Add a tag …" at bounding box center [532, 242] width 1064 height 484
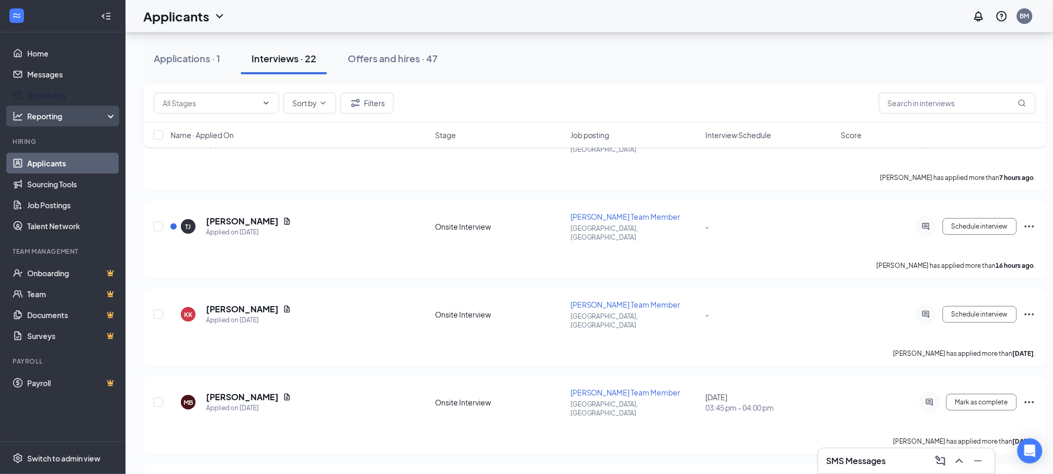
drag, startPoint x: 35, startPoint y: 93, endPoint x: 53, endPoint y: 107, distance: 23.1
click at [35, 93] on link "Scheduling" at bounding box center [71, 95] width 89 height 21
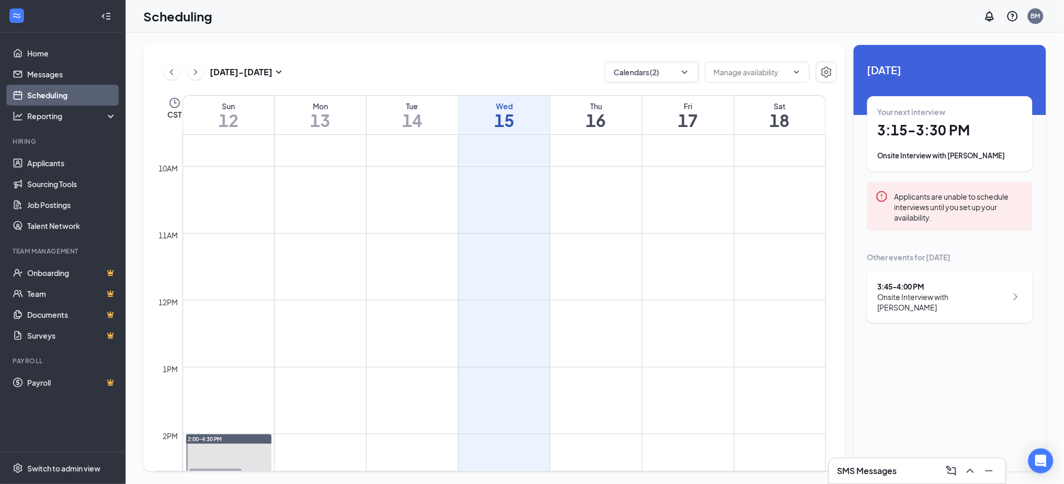
scroll to position [793, 0]
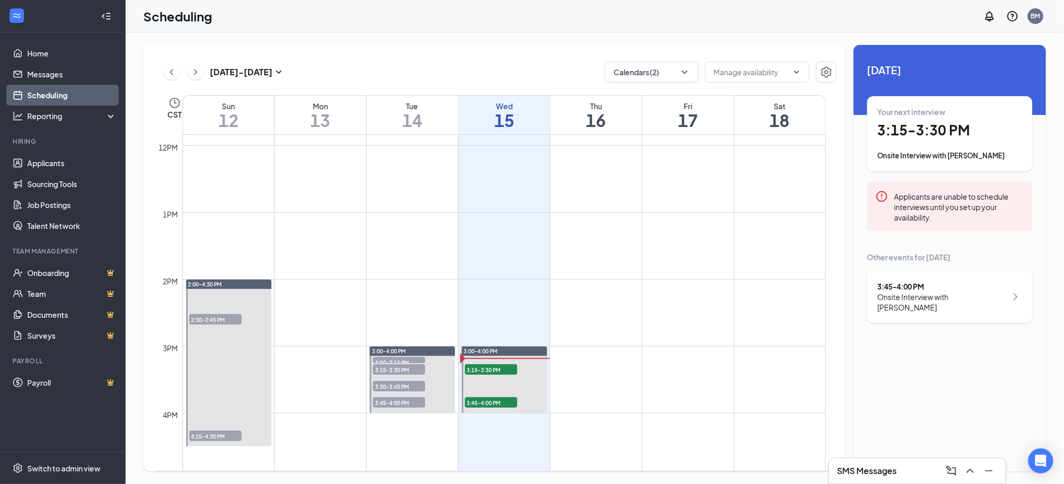
click at [386, 385] on span "3:30-3:45 PM" at bounding box center [399, 386] width 52 height 10
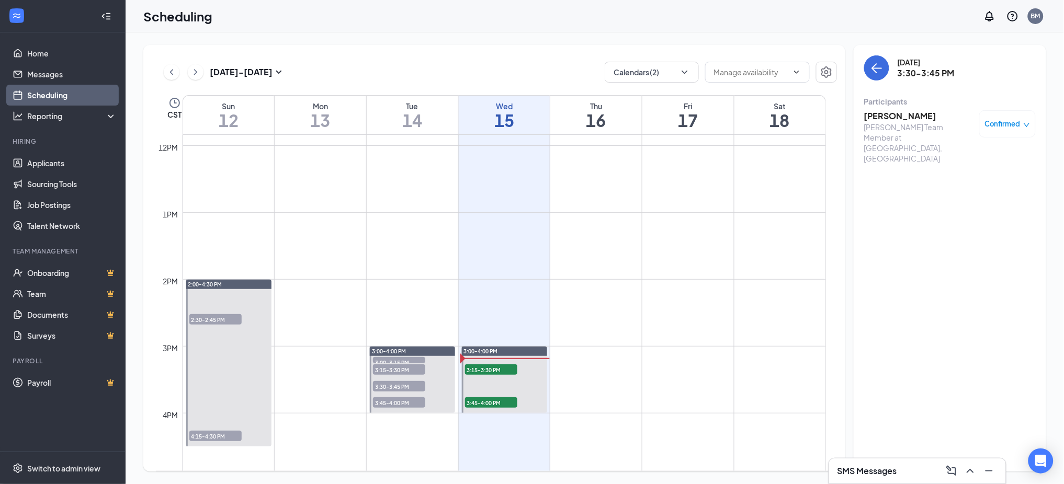
click at [386, 402] on span "3:45-4:00 PM" at bounding box center [399, 402] width 52 height 10
click at [384, 372] on span "3:15-3:30 PM" at bounding box center [399, 369] width 52 height 10
click at [387, 364] on span "3:15-3:30 PM" at bounding box center [399, 369] width 52 height 10
click at [391, 359] on span "3:00-3:15 PM" at bounding box center [399, 362] width 52 height 10
click at [203, 434] on span "4:15-4:30 PM" at bounding box center [215, 436] width 52 height 10
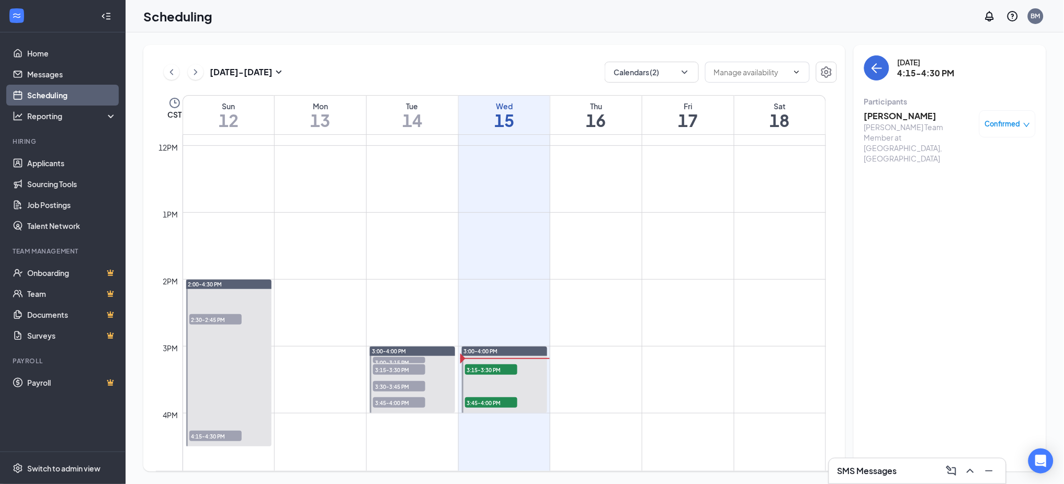
click at [211, 317] on span "2:30-2:45 PM" at bounding box center [215, 319] width 52 height 10
click at [225, 436] on span "4:15-4:30 PM" at bounding box center [215, 436] width 52 height 10
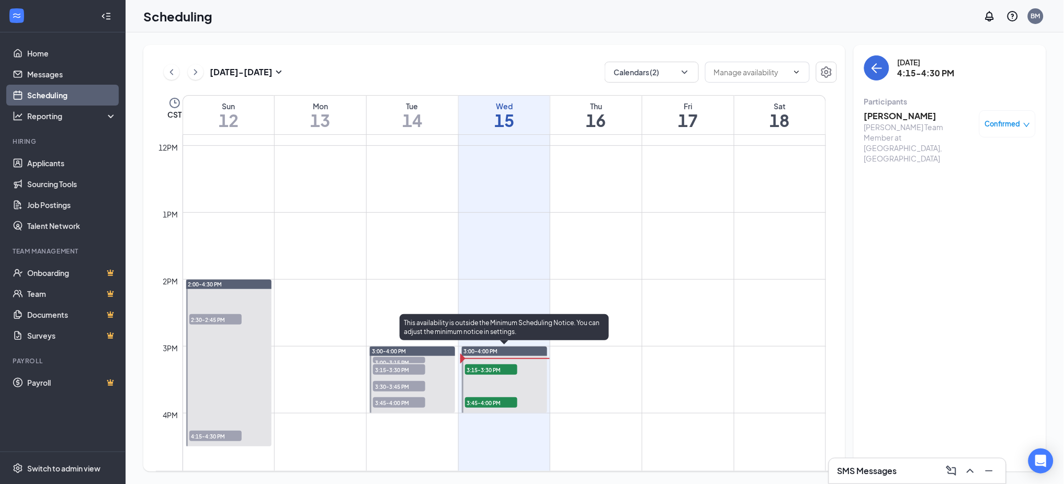
click at [568, 369] on td at bounding box center [503, 371] width 643 height 17
click at [477, 369] on span "3:15-3:30 PM" at bounding box center [491, 369] width 52 height 10
click at [483, 400] on span "3:45-4:00 PM" at bounding box center [491, 402] width 52 height 10
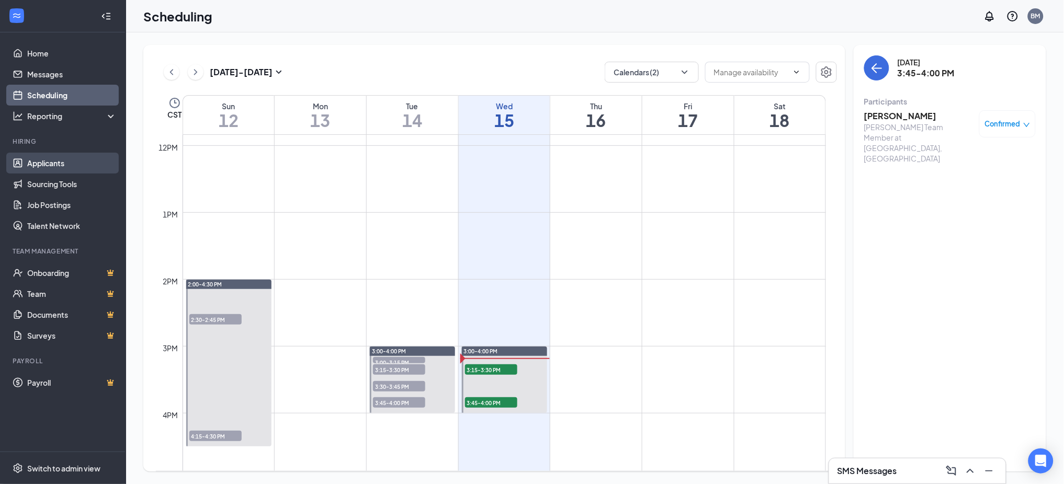
drag, startPoint x: 48, startPoint y: 156, endPoint x: 62, endPoint y: 159, distance: 14.4
click at [48, 156] on link "Applicants" at bounding box center [71, 163] width 89 height 21
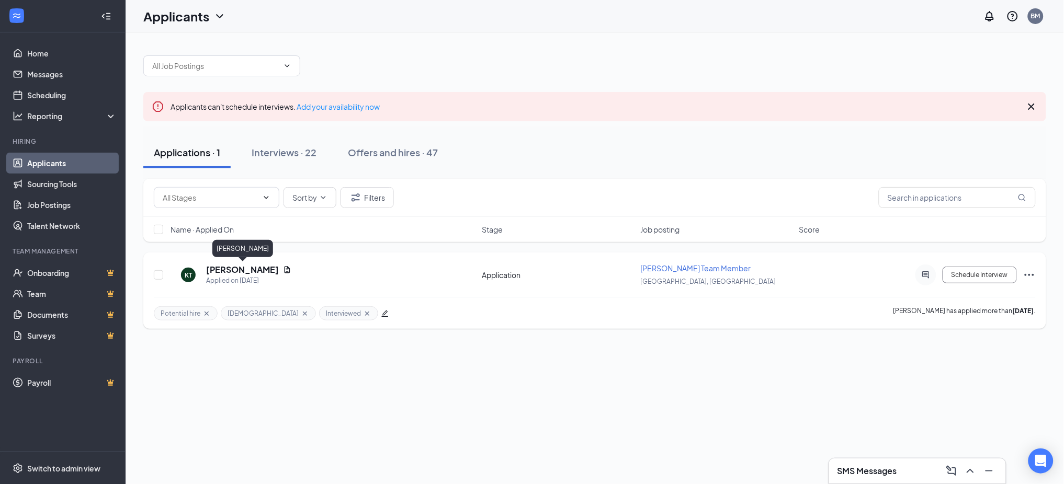
click at [246, 273] on h5 "[PERSON_NAME]" at bounding box center [242, 270] width 73 height 12
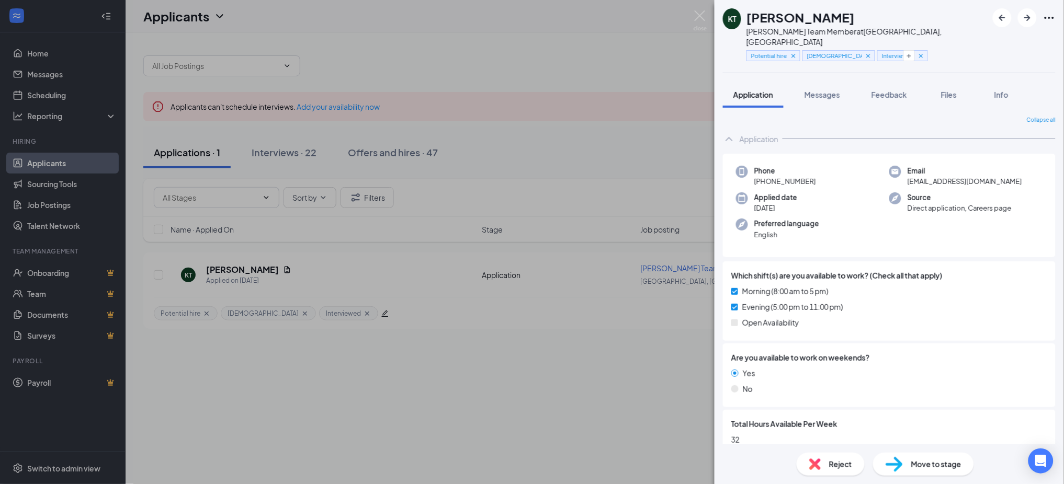
click at [621, 366] on div "[PERSON_NAME] Team Member at [GEOGRAPHIC_DATA], [GEOGRAPHIC_DATA] Potential hir…" at bounding box center [532, 242] width 1064 height 484
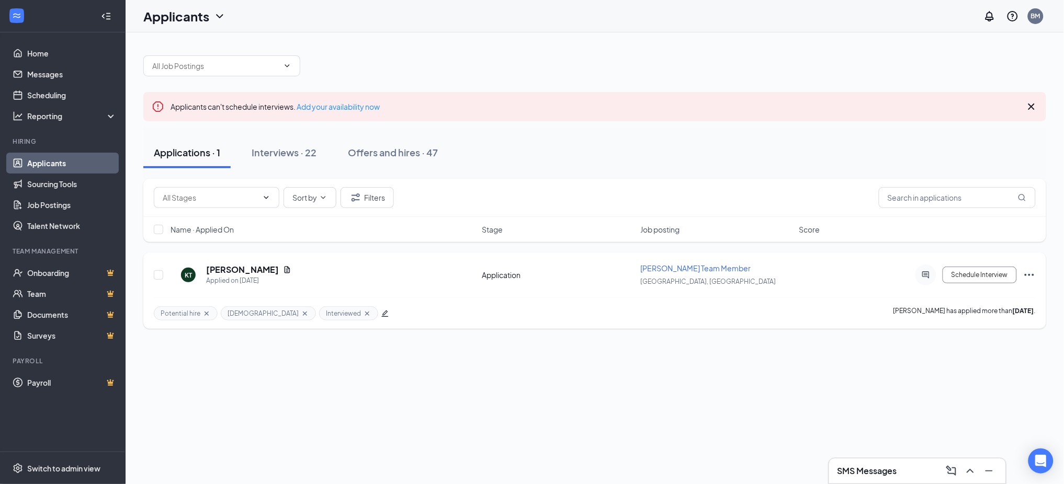
click at [1027, 276] on icon "Ellipses" at bounding box center [1029, 275] width 13 height 13
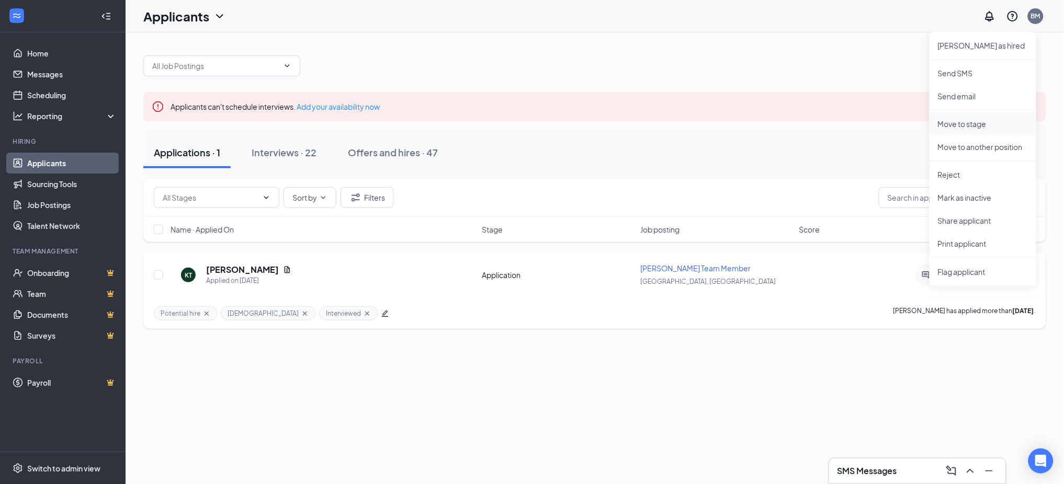
click at [976, 125] on p "Move to stage" at bounding box center [983, 124] width 90 height 10
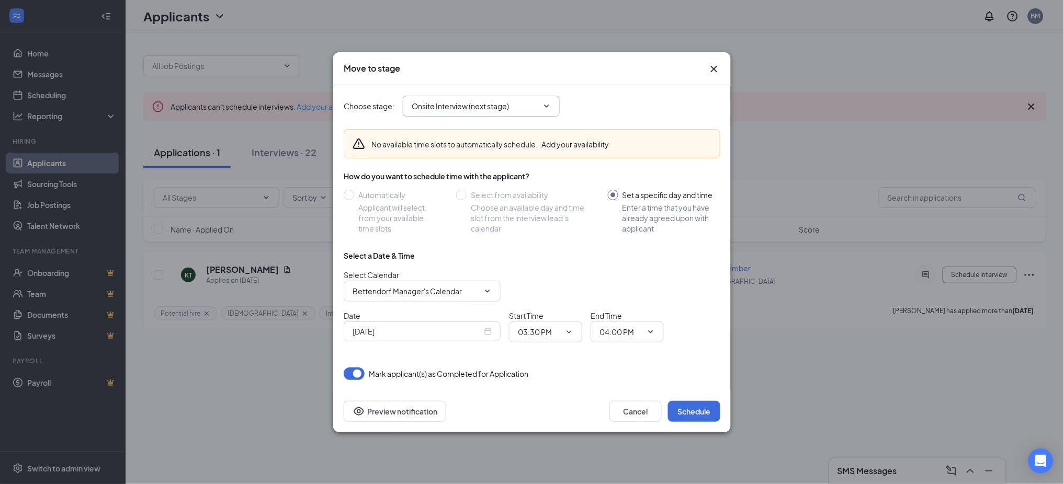
click at [490, 97] on span "Onsite Interview (next stage)" at bounding box center [481, 106] width 157 height 21
click at [543, 108] on icon "ChevronDown" at bounding box center [546, 106] width 8 height 8
click at [630, 417] on button "Cancel" at bounding box center [635, 411] width 52 height 21
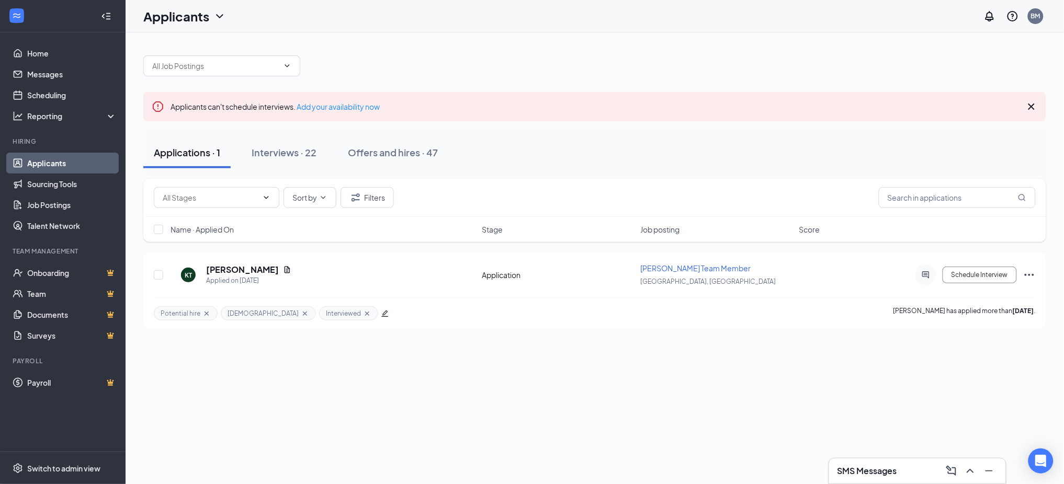
click at [423, 375] on div "Applicants can't schedule interviews. Add your availability now Applications · …" at bounding box center [594, 258] width 938 height 452
click at [892, 464] on div "SMS Messages" at bounding box center [917, 471] width 160 height 17
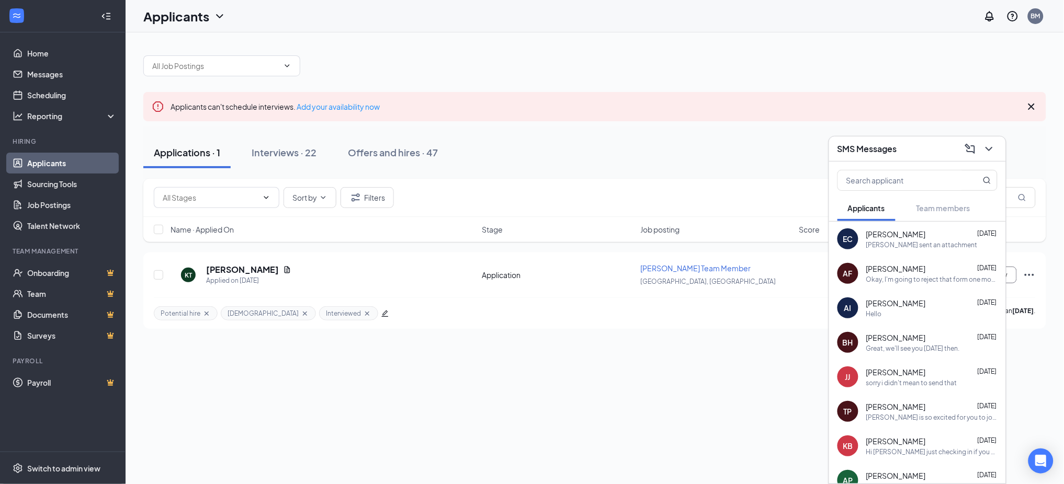
click at [893, 156] on div "SMS Messages" at bounding box center [917, 149] width 160 height 16
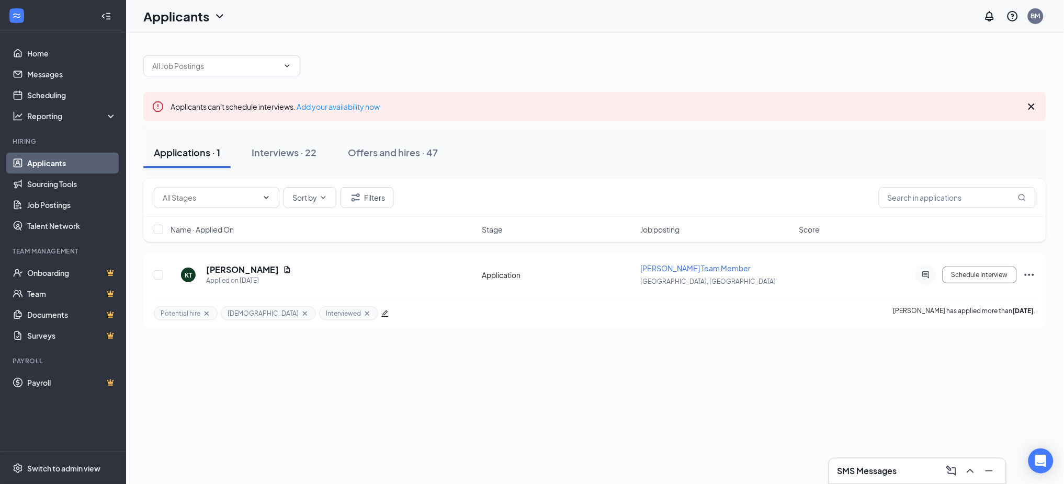
click at [851, 467] on h3 "SMS Messages" at bounding box center [867, 471] width 60 height 12
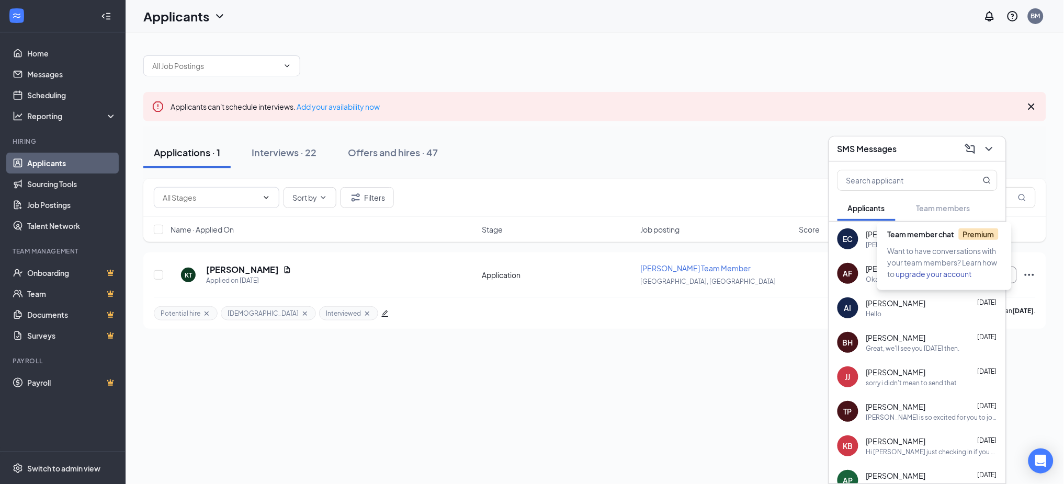
click at [940, 216] on div "Team member chat Premium Want to have conversations with your team members? Lea…" at bounding box center [944, 252] width 134 height 76
click at [933, 152] on div "SMS Messages" at bounding box center [917, 149] width 160 height 16
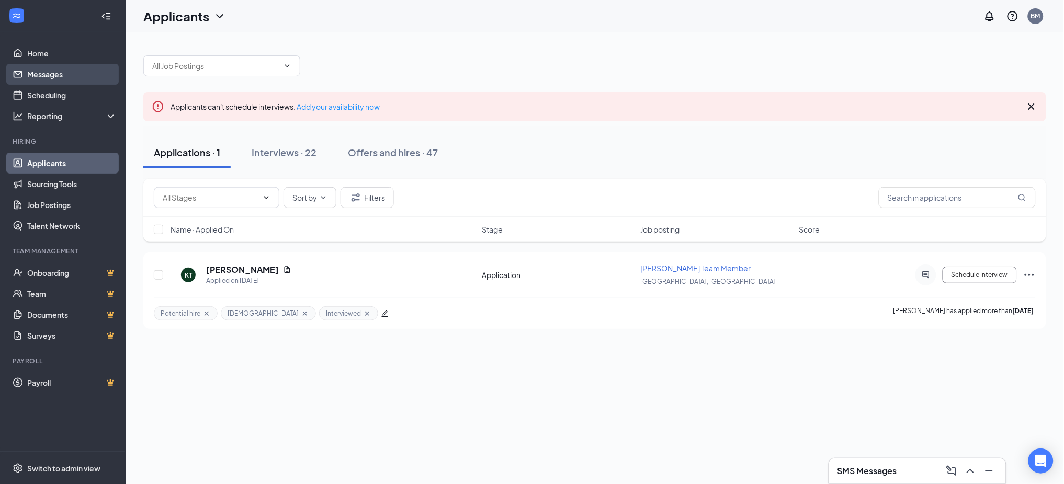
click at [62, 76] on link "Messages" at bounding box center [71, 74] width 89 height 21
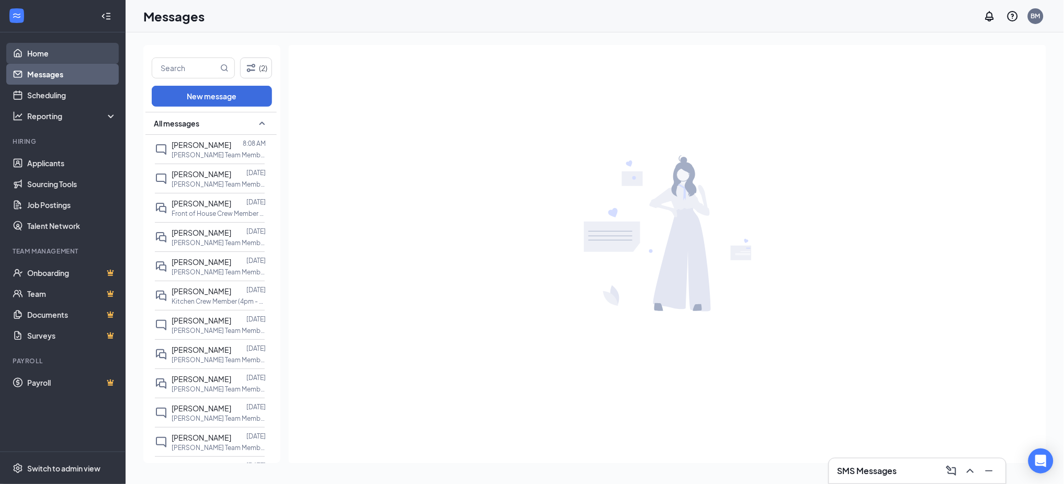
click at [38, 60] on link "Home" at bounding box center [71, 53] width 89 height 21
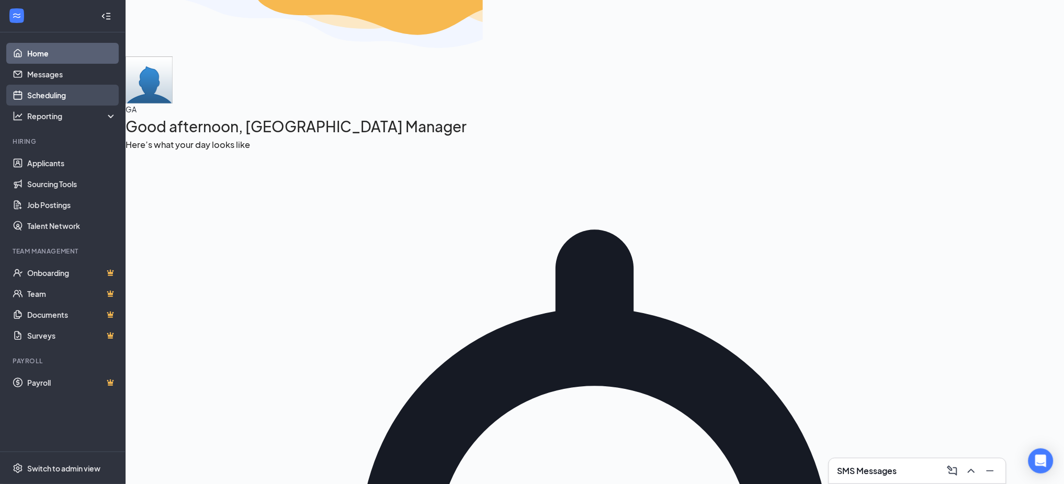
click at [62, 93] on link "Scheduling" at bounding box center [71, 95] width 89 height 21
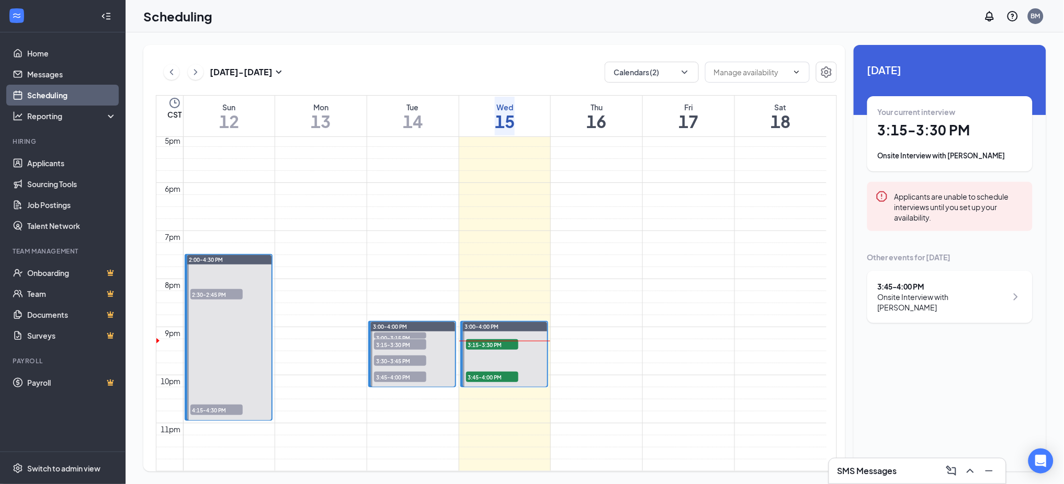
scroll to position [932, 0]
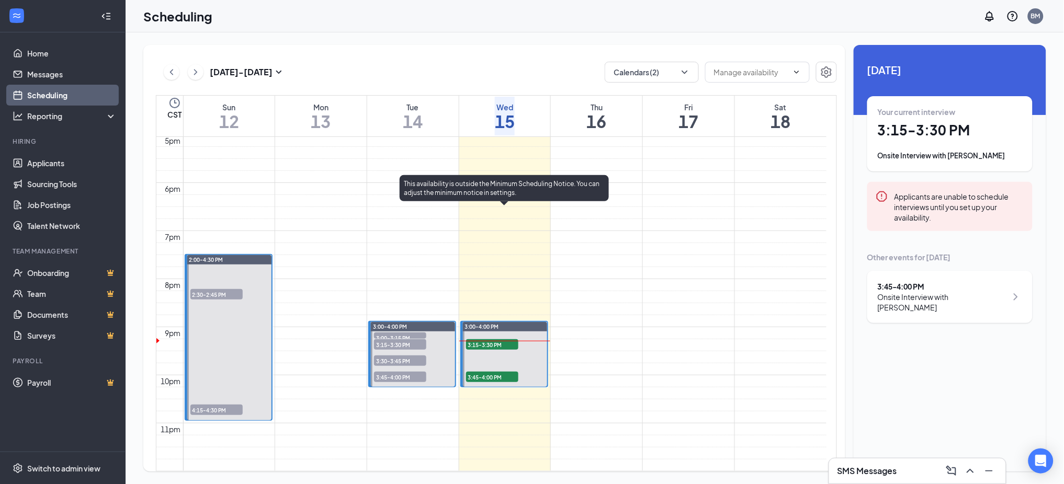
click at [488, 372] on span "3:45-4:00 PM" at bounding box center [492, 377] width 52 height 10
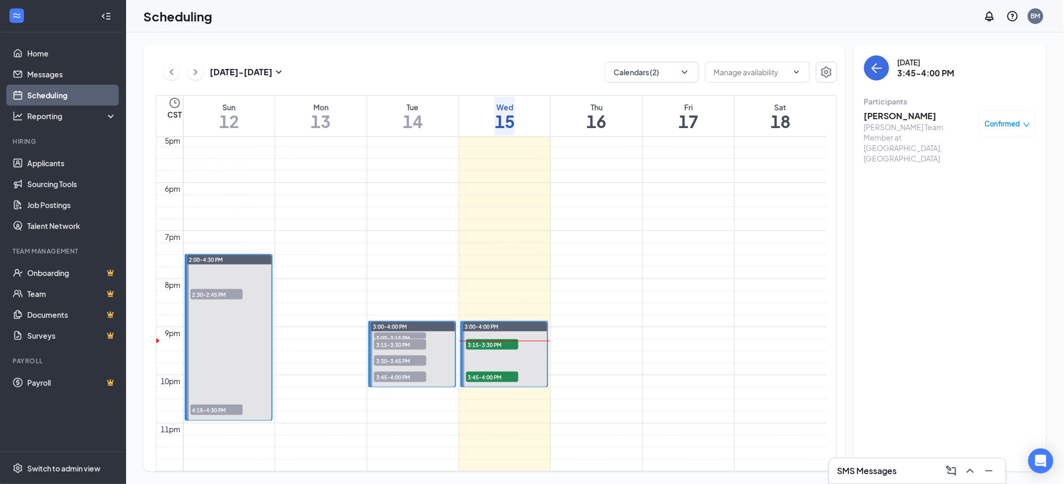
click at [883, 118] on h3 "[PERSON_NAME]" at bounding box center [919, 116] width 110 height 12
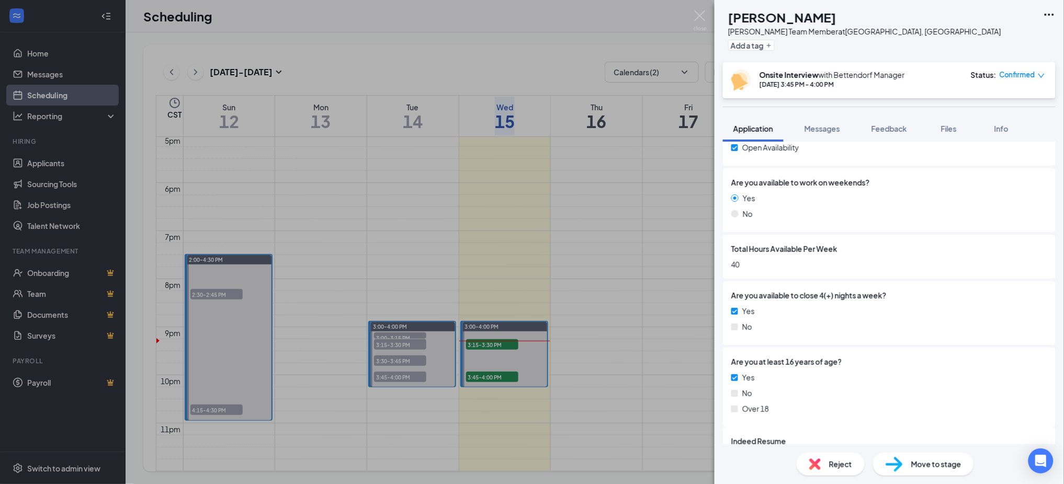
scroll to position [249, 0]
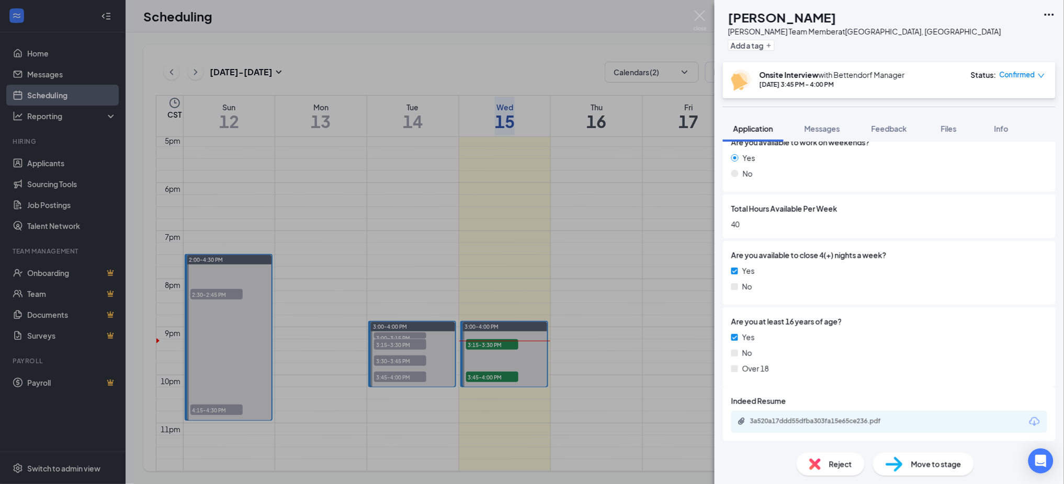
click at [805, 419] on div "3a520a17ddd55dfba303fa15e65ce236.pdf" at bounding box center [823, 421] width 146 height 8
click at [636, 164] on div "MB [PERSON_NAME] [PERSON_NAME] Team Member at [GEOGRAPHIC_DATA], [GEOGRAPHIC_DA…" at bounding box center [532, 242] width 1064 height 484
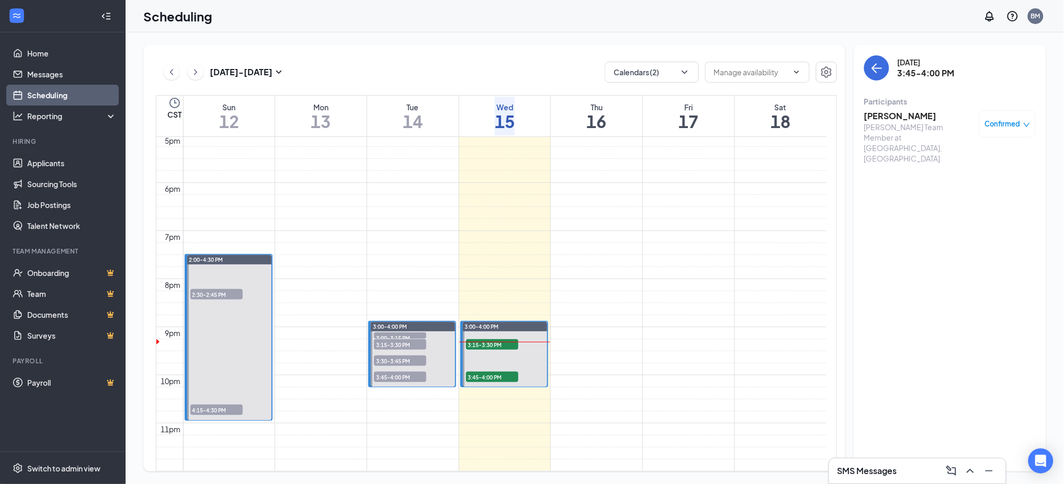
click at [397, 356] on span "3:30-3:45 PM" at bounding box center [400, 361] width 52 height 10
click at [903, 118] on h3 "[PERSON_NAME]" at bounding box center [919, 116] width 110 height 12
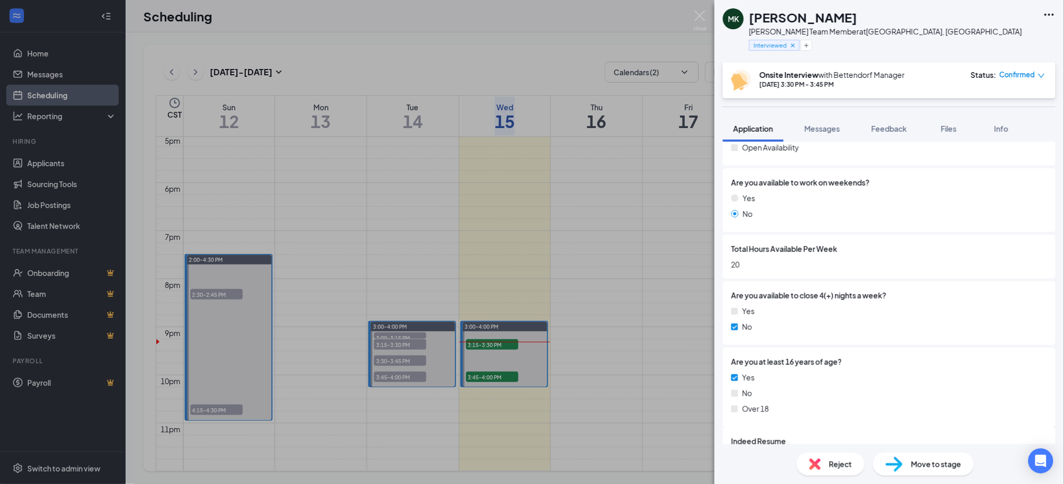
scroll to position [249, 0]
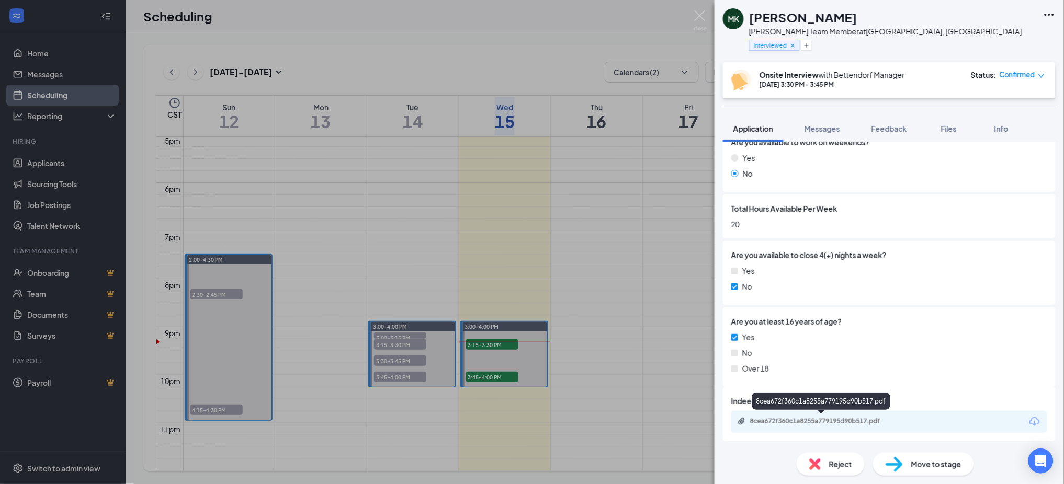
click at [806, 420] on div "8cea672f360c1a8255a779195d90b517.pdf" at bounding box center [823, 421] width 146 height 8
drag, startPoint x: 298, startPoint y: 261, endPoint x: 623, endPoint y: 234, distance: 326.4
click at [302, 259] on div "[PERSON_NAME] [PERSON_NAME] Team Member at [GEOGRAPHIC_DATA], [GEOGRAPHIC_DATA]…" at bounding box center [532, 242] width 1064 height 484
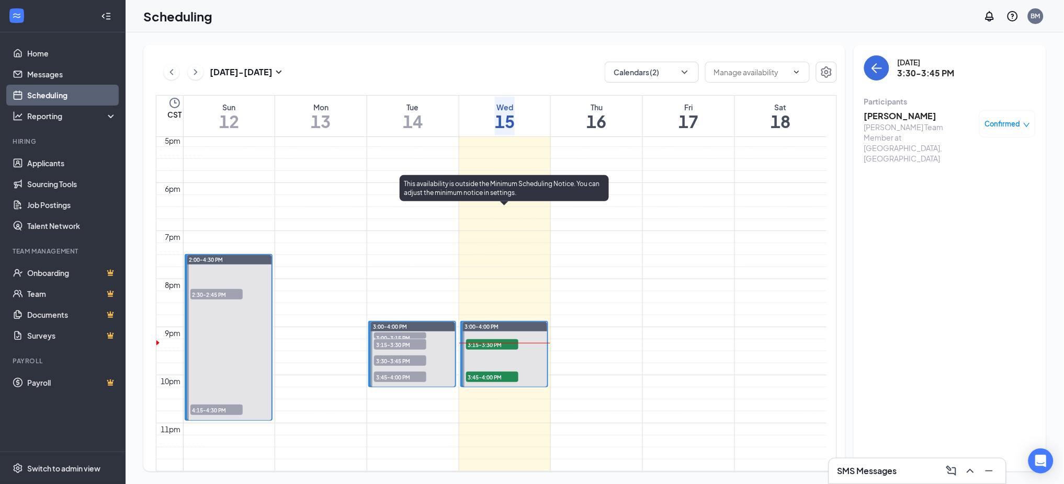
click at [496, 339] on span "3:15-3:30 PM" at bounding box center [492, 344] width 52 height 10
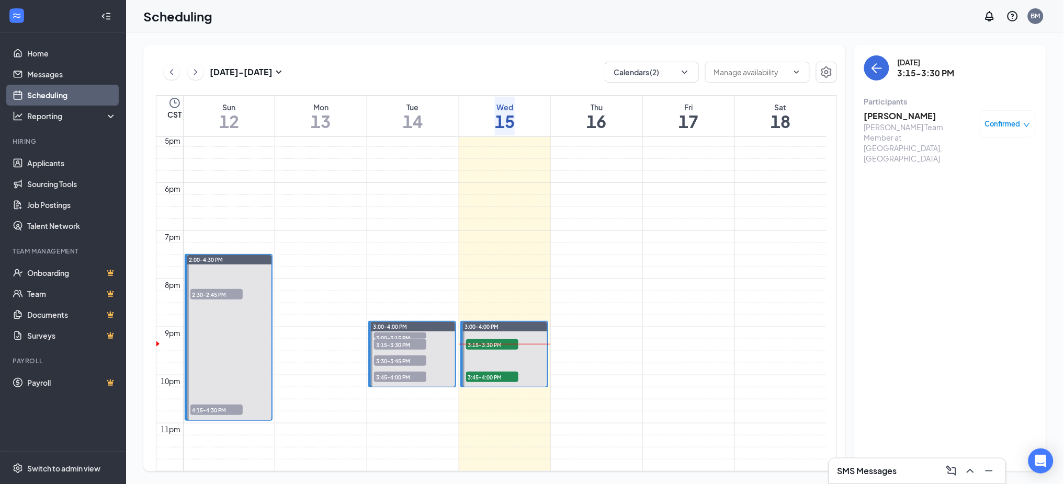
click at [880, 112] on h3 "[PERSON_NAME]" at bounding box center [919, 116] width 110 height 12
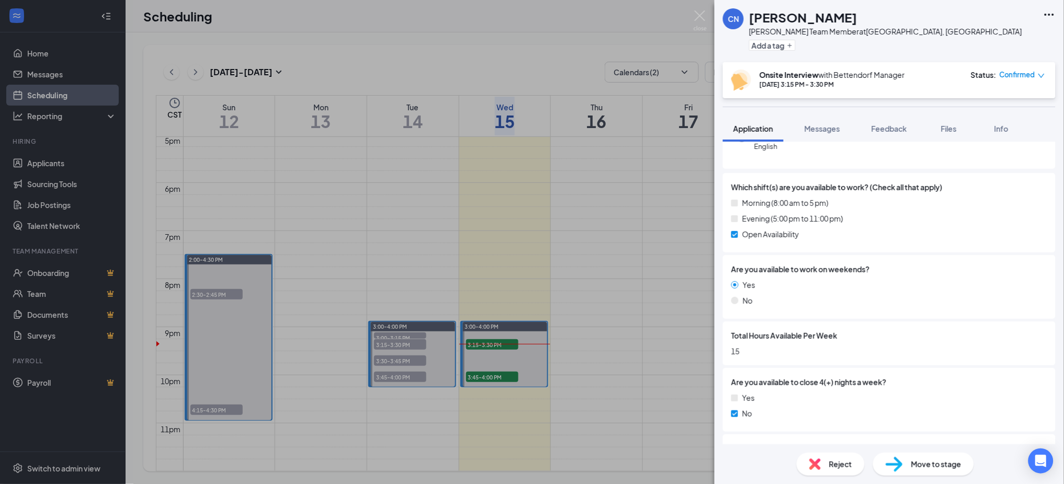
scroll to position [249, 0]
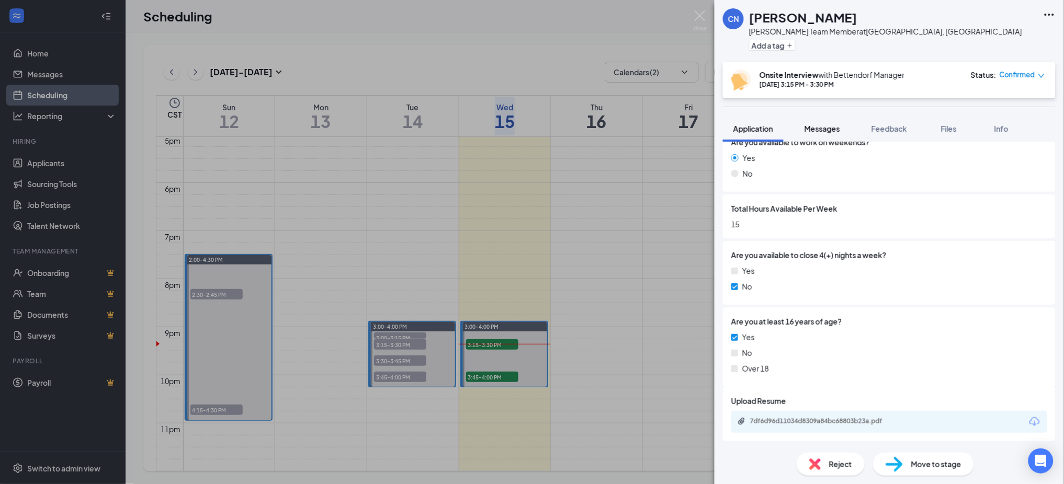
click at [828, 129] on span "Messages" at bounding box center [822, 128] width 36 height 9
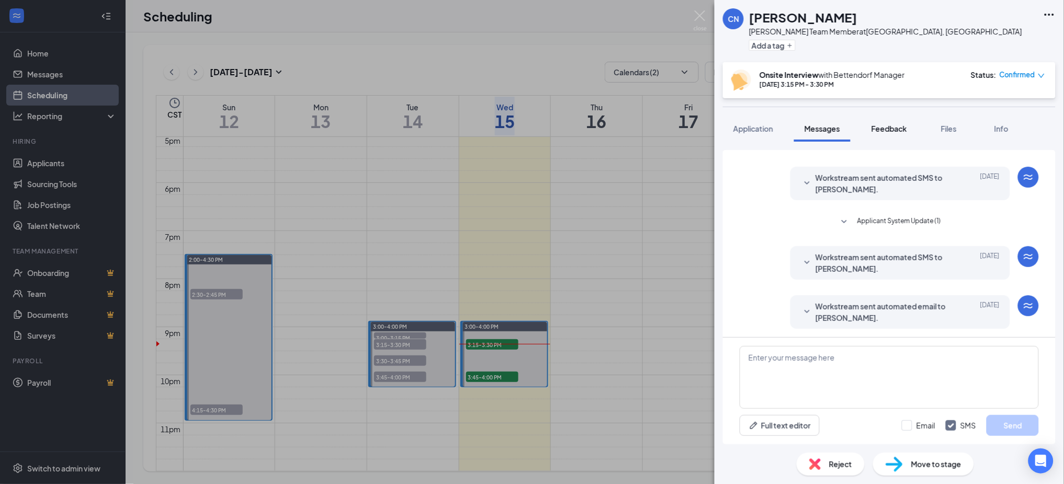
scroll to position [99, 0]
click at [904, 125] on span "Feedback" at bounding box center [889, 128] width 36 height 9
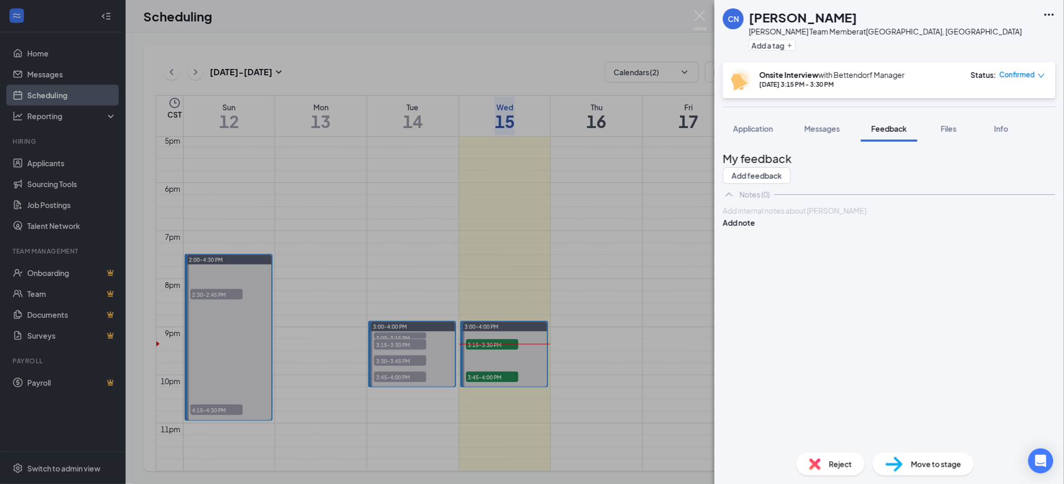
click at [847, 216] on div at bounding box center [889, 211] width 332 height 11
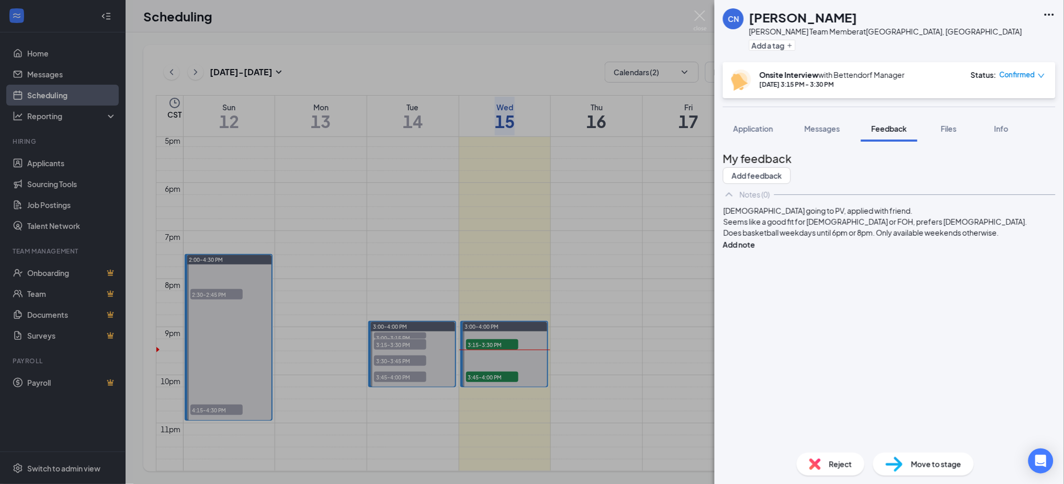
click at [893, 238] on div "Does basketball weekdays until 6pm or 8pm. Only available weekends otherwise." at bounding box center [889, 232] width 332 height 11
click at [755, 250] on button "Add note" at bounding box center [739, 256] width 32 height 12
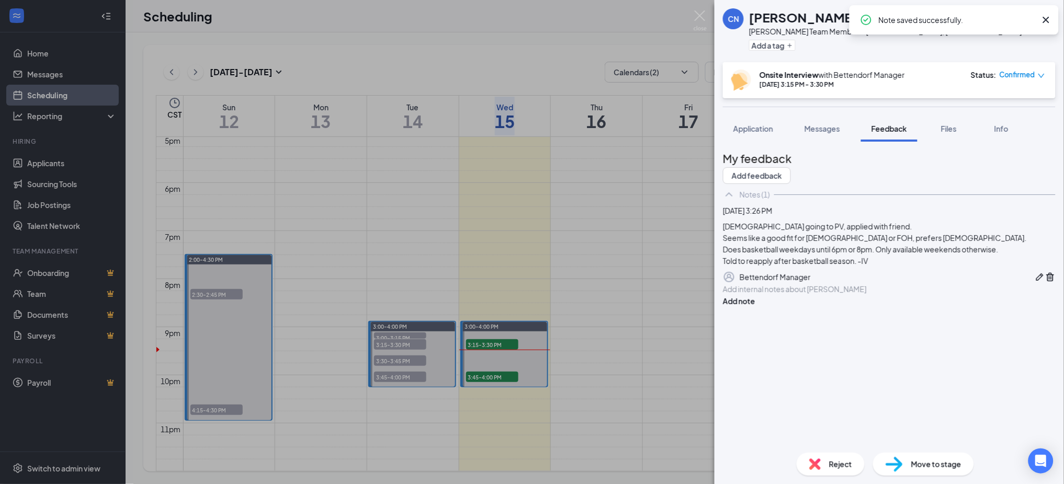
click at [592, 302] on div "CN [PERSON_NAME] Team Member at [GEOGRAPHIC_DATA], [GEOGRAPHIC_DATA] Add a tag …" at bounding box center [532, 242] width 1064 height 484
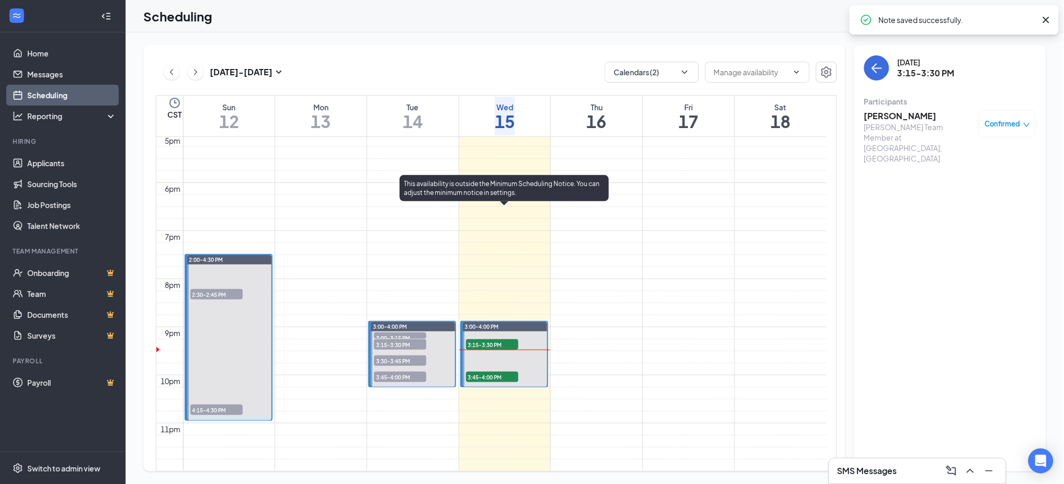
click at [497, 372] on span "3:45-4:00 PM" at bounding box center [492, 377] width 52 height 10
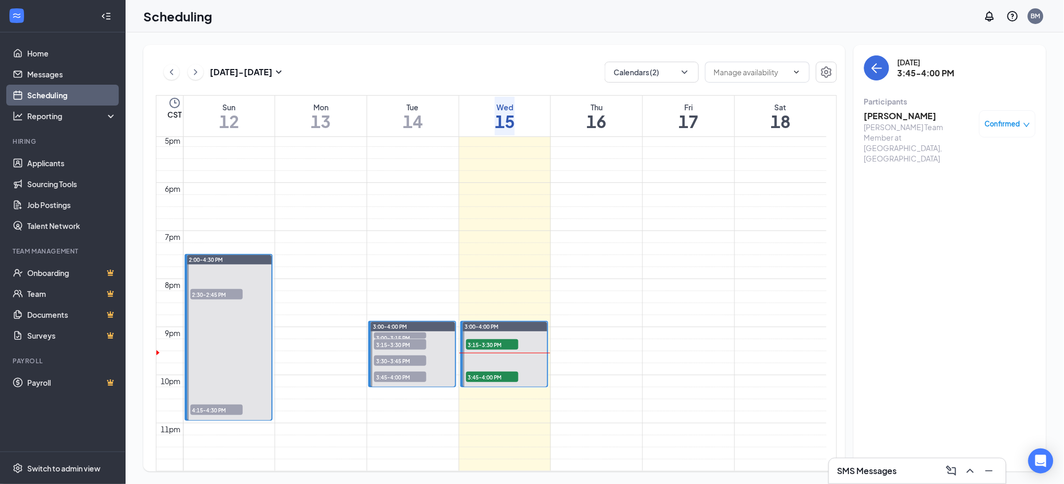
click at [878, 120] on h3 "[PERSON_NAME]" at bounding box center [919, 116] width 110 height 12
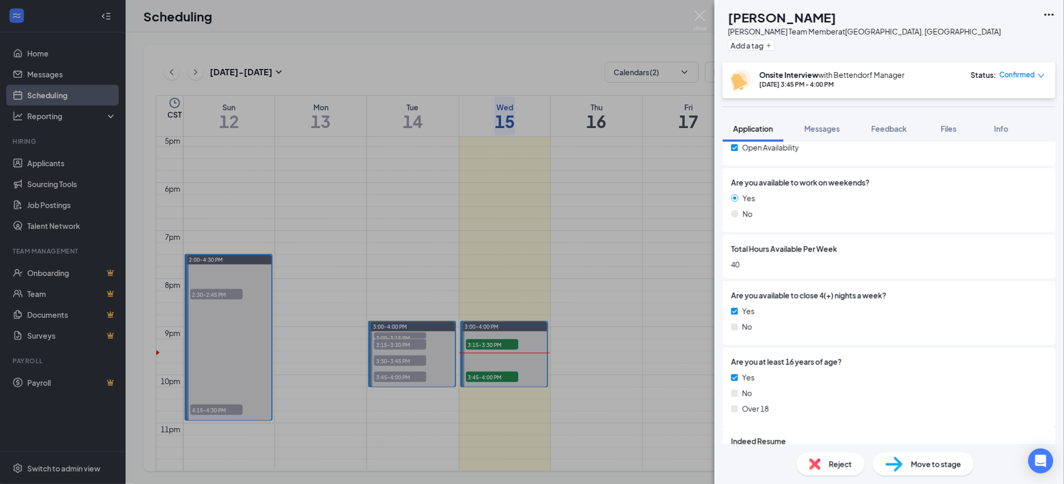
scroll to position [249, 0]
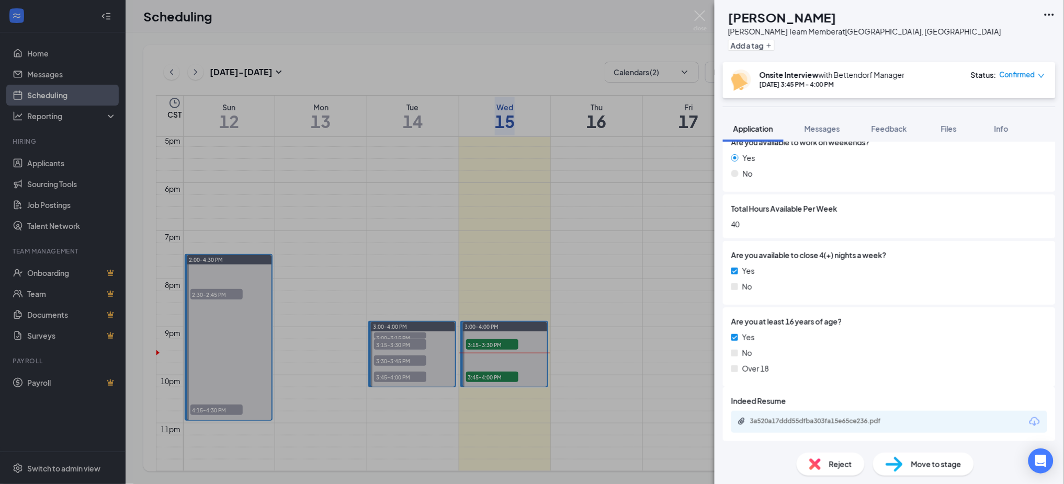
click at [801, 432] on div "Indeed Resume 3a520a17ddd55dfba303fa15e65ce236.pdf" at bounding box center [889, 414] width 333 height 54
click at [800, 427] on div "3a520a17ddd55dfba303fa15e65ce236.pdf" at bounding box center [889, 422] width 316 height 22
click at [792, 418] on div "3a520a17ddd55dfba303fa15e65ce236.pdf" at bounding box center [823, 421] width 146 height 8
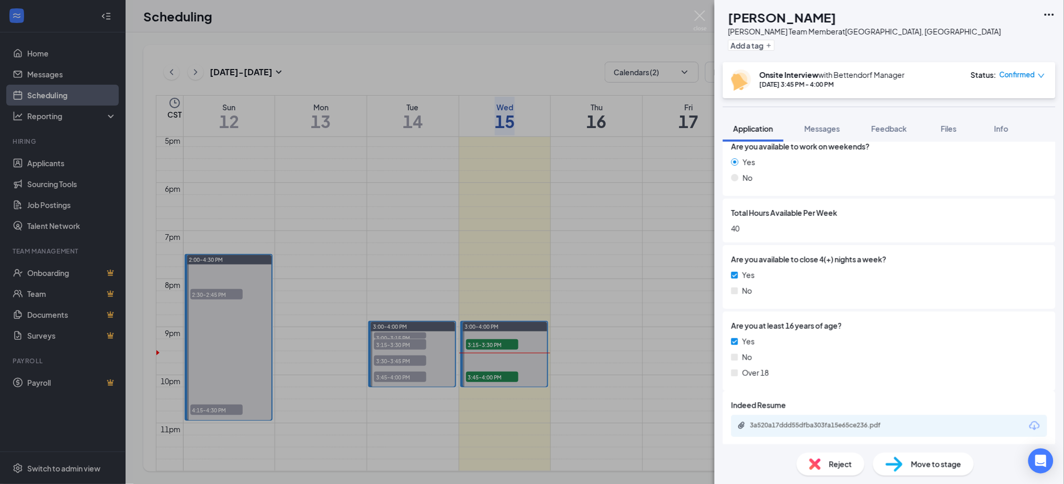
click at [482, 232] on div "MB [PERSON_NAME] [PERSON_NAME] Team Member at [GEOGRAPHIC_DATA], [GEOGRAPHIC_DA…" at bounding box center [532, 242] width 1064 height 484
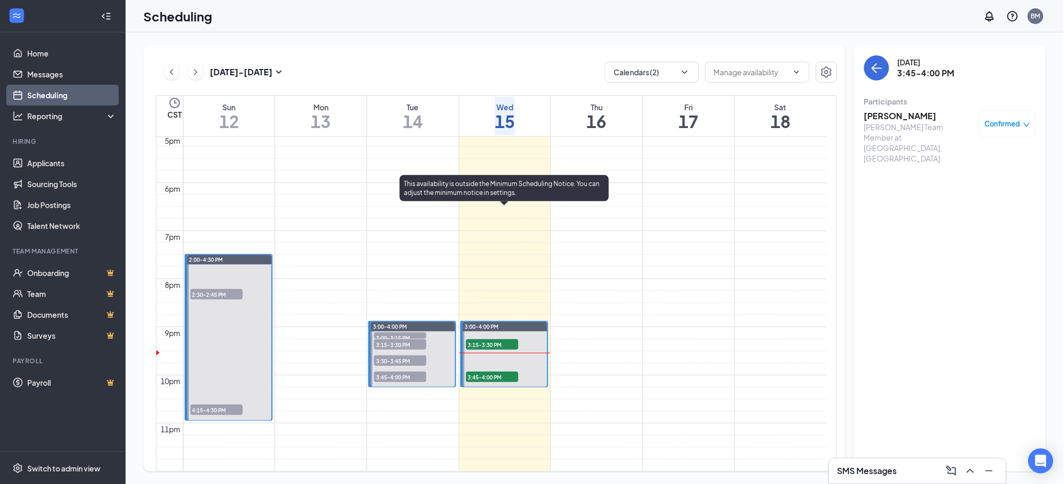
click at [482, 339] on span "3:15-3:30 PM" at bounding box center [492, 344] width 52 height 10
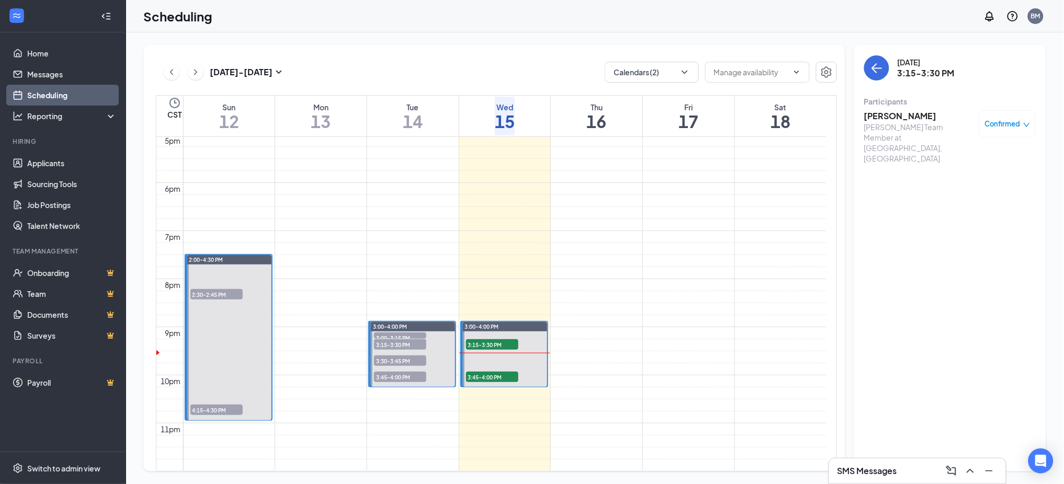
click at [882, 117] on h3 "[PERSON_NAME]" at bounding box center [919, 116] width 110 height 12
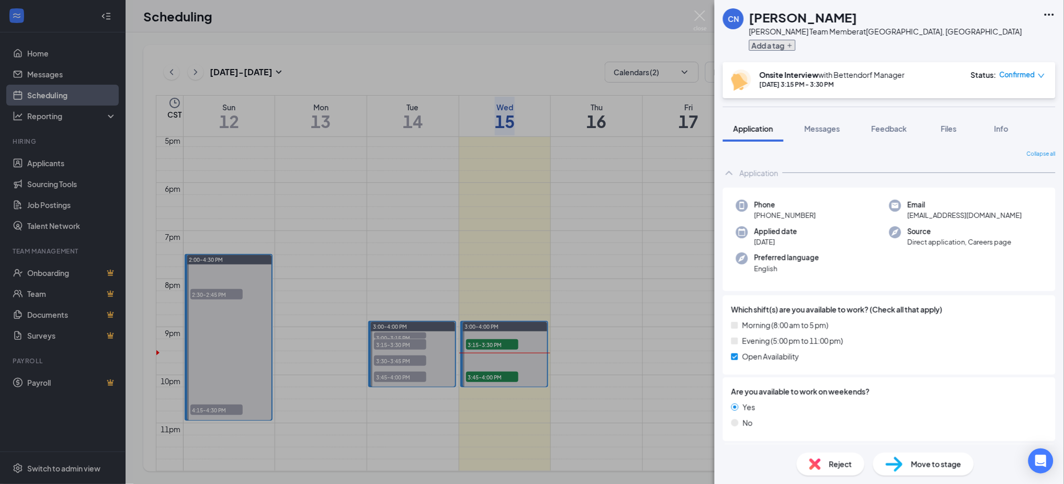
click at [781, 40] on button "Add a tag" at bounding box center [772, 45] width 47 height 11
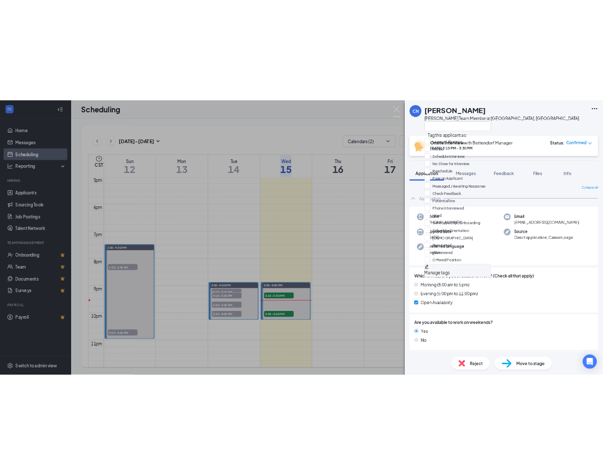
scroll to position [153, 0]
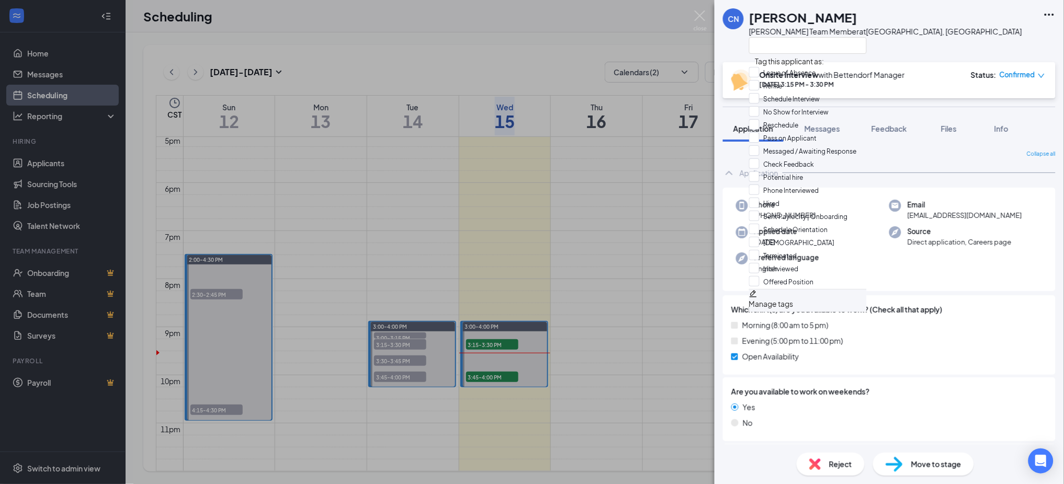
click at [815, 263] on div "Interviewed" at bounding box center [808, 269] width 118 height 13
checkbox input "true"
click at [694, 176] on div "CN [PERSON_NAME] Team Member at [GEOGRAPHIC_DATA], [GEOGRAPHIC_DATA] Onsite Int…" at bounding box center [532, 242] width 1064 height 484
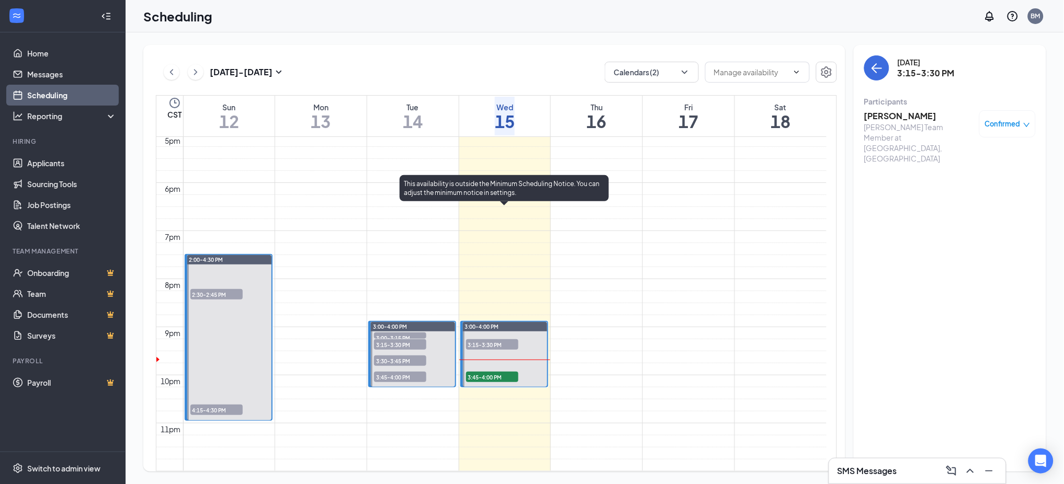
click at [480, 372] on span "3:45-4:00 PM" at bounding box center [492, 377] width 52 height 10
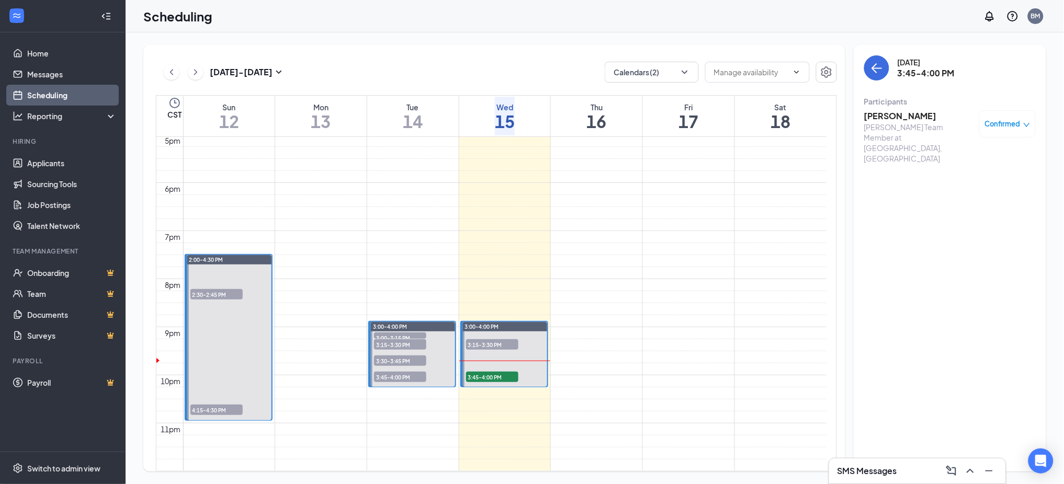
click at [877, 482] on div "SMS Messages" at bounding box center [917, 471] width 177 height 25
